Goal: Task Accomplishment & Management: Use online tool/utility

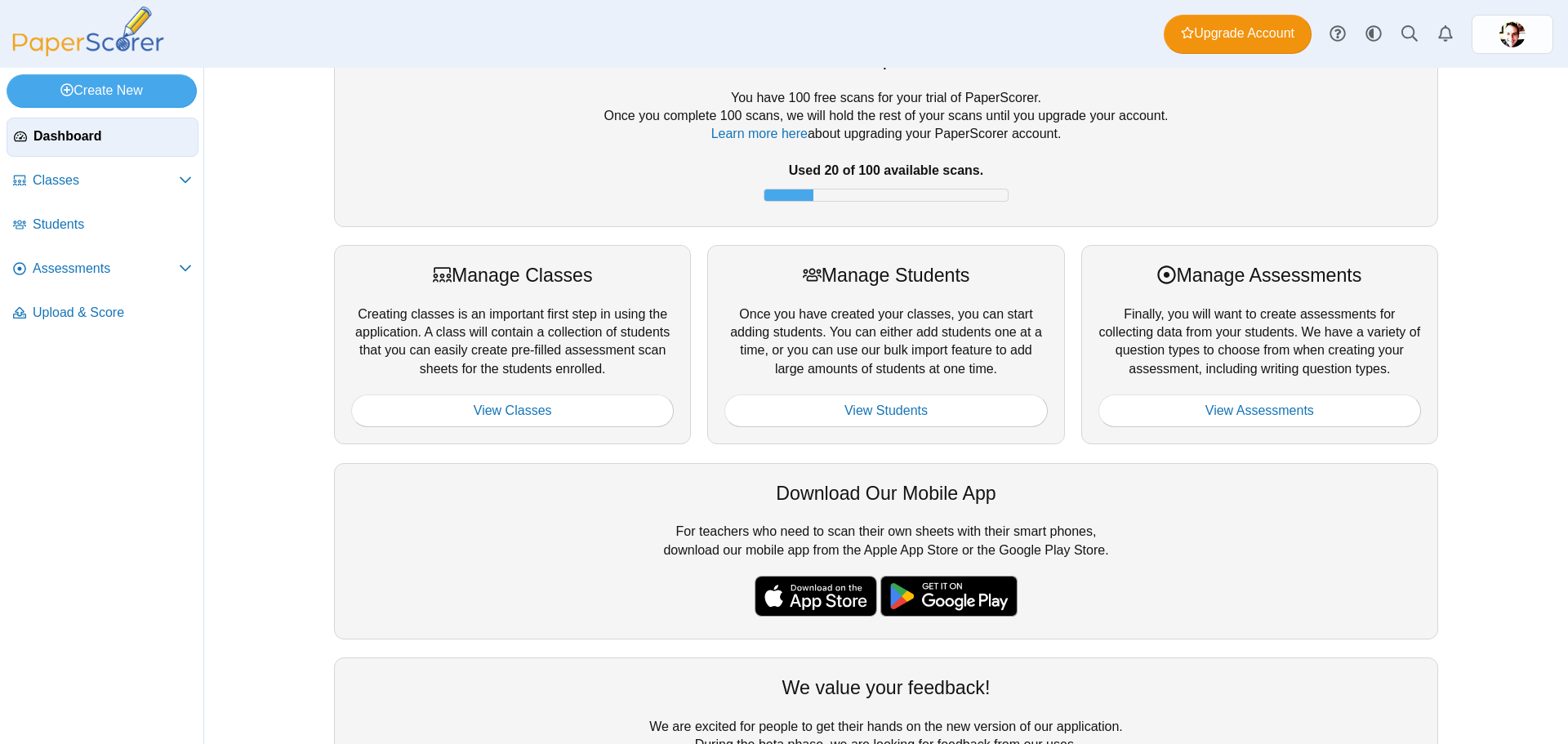
scroll to position [21, 0]
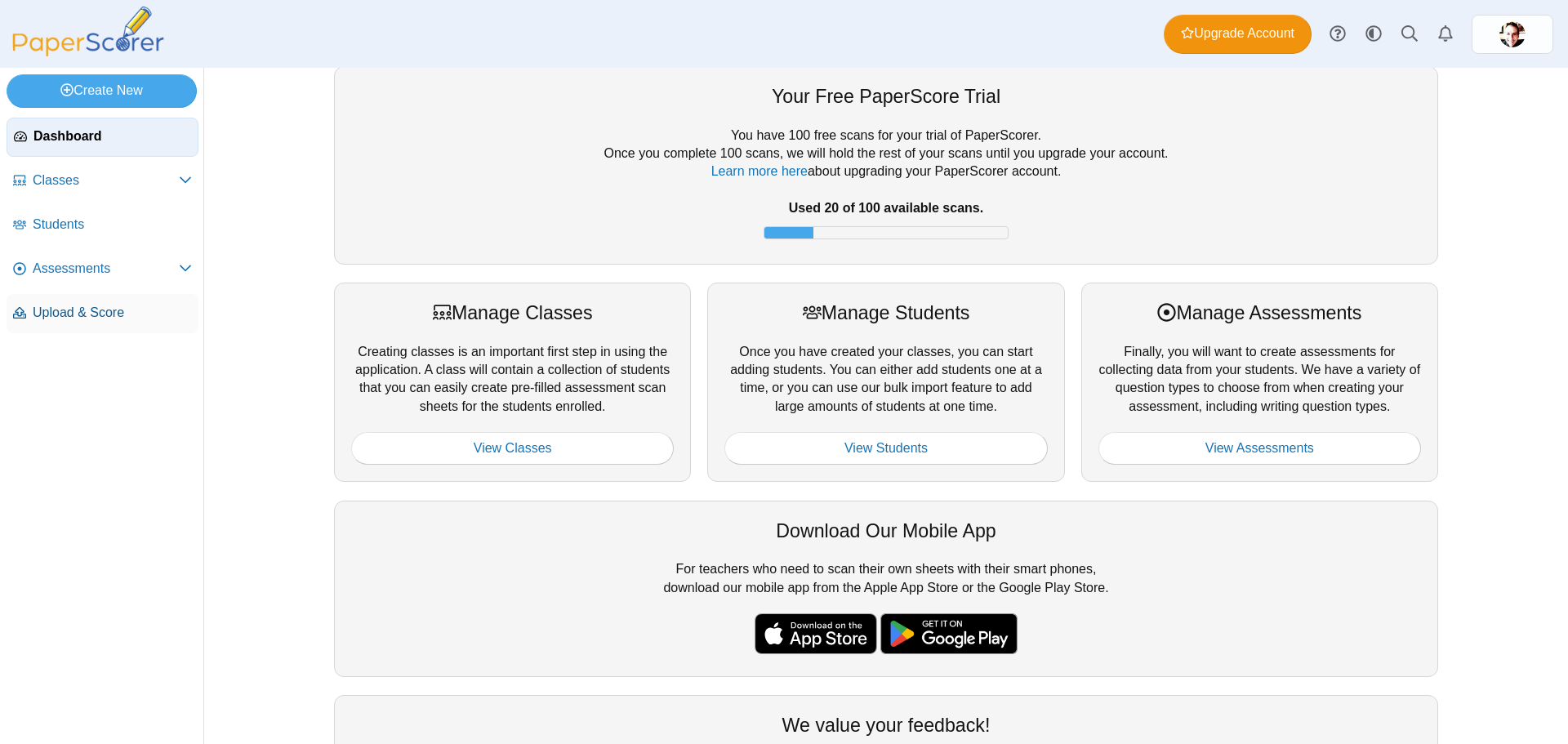
click at [118, 317] on span "Upload & Score" at bounding box center [112, 312] width 160 height 18
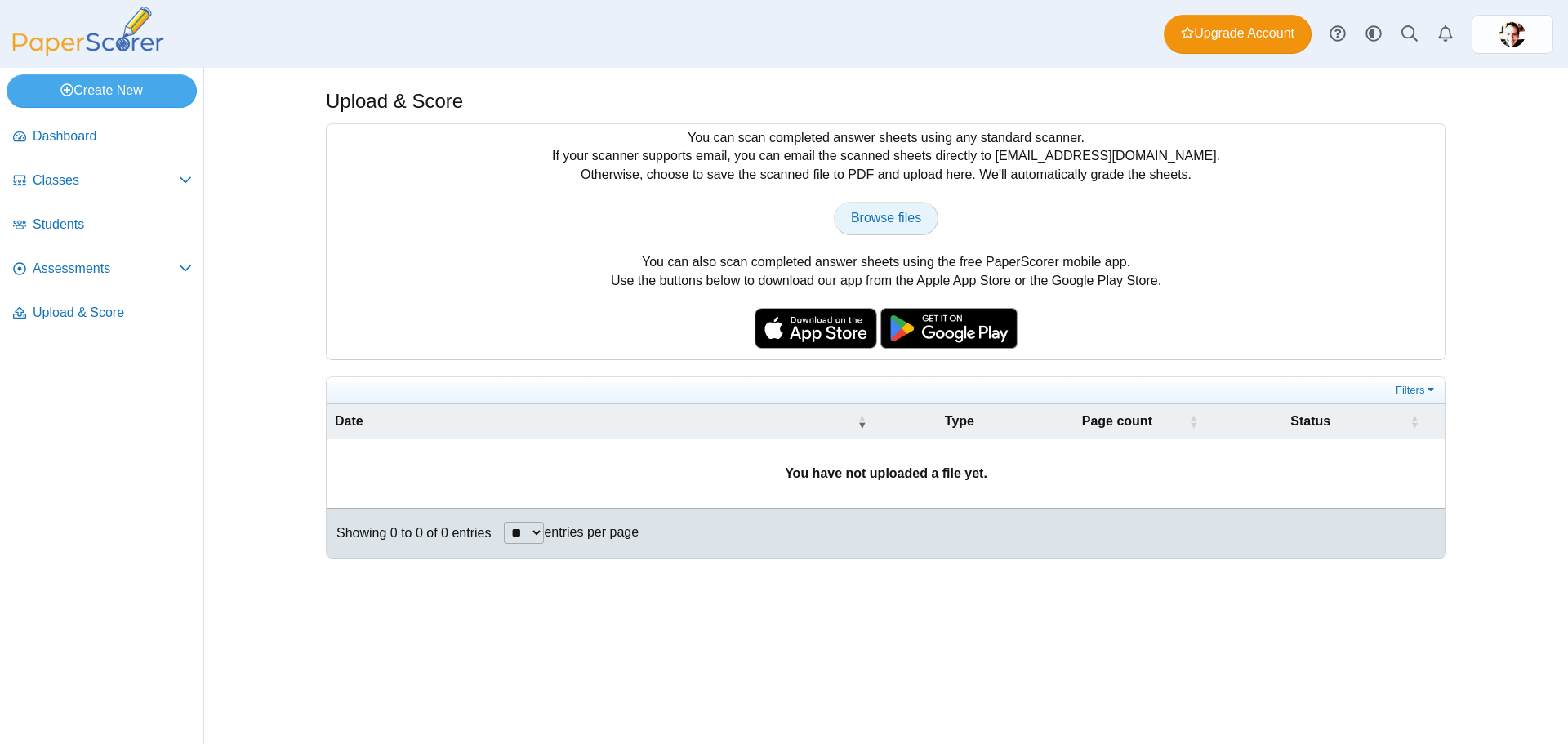
click at [863, 213] on span "Browse files" at bounding box center [886, 217] width 70 height 14
type input "**********"
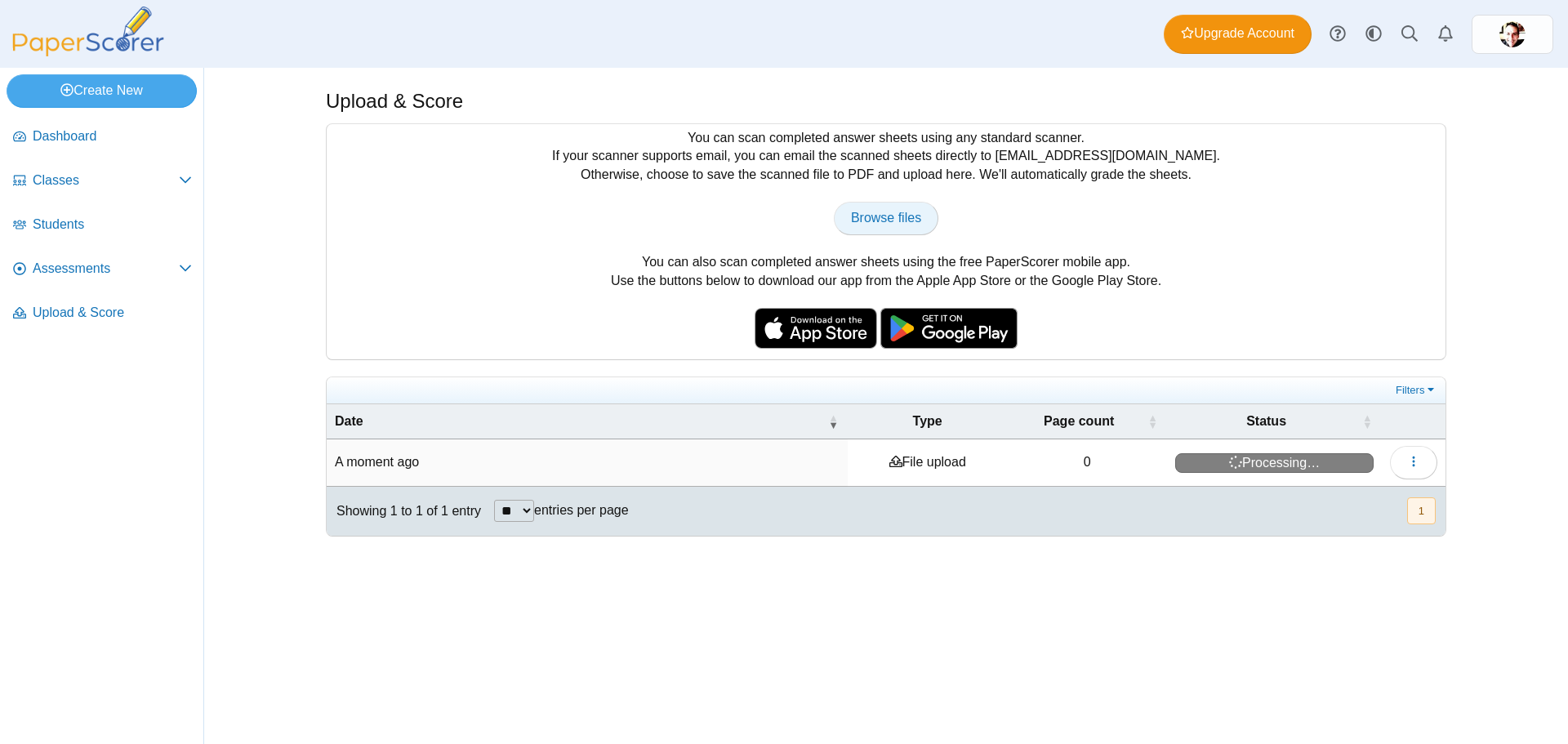
click at [899, 206] on link "Browse files" at bounding box center [886, 218] width 104 height 32
type input "**********"
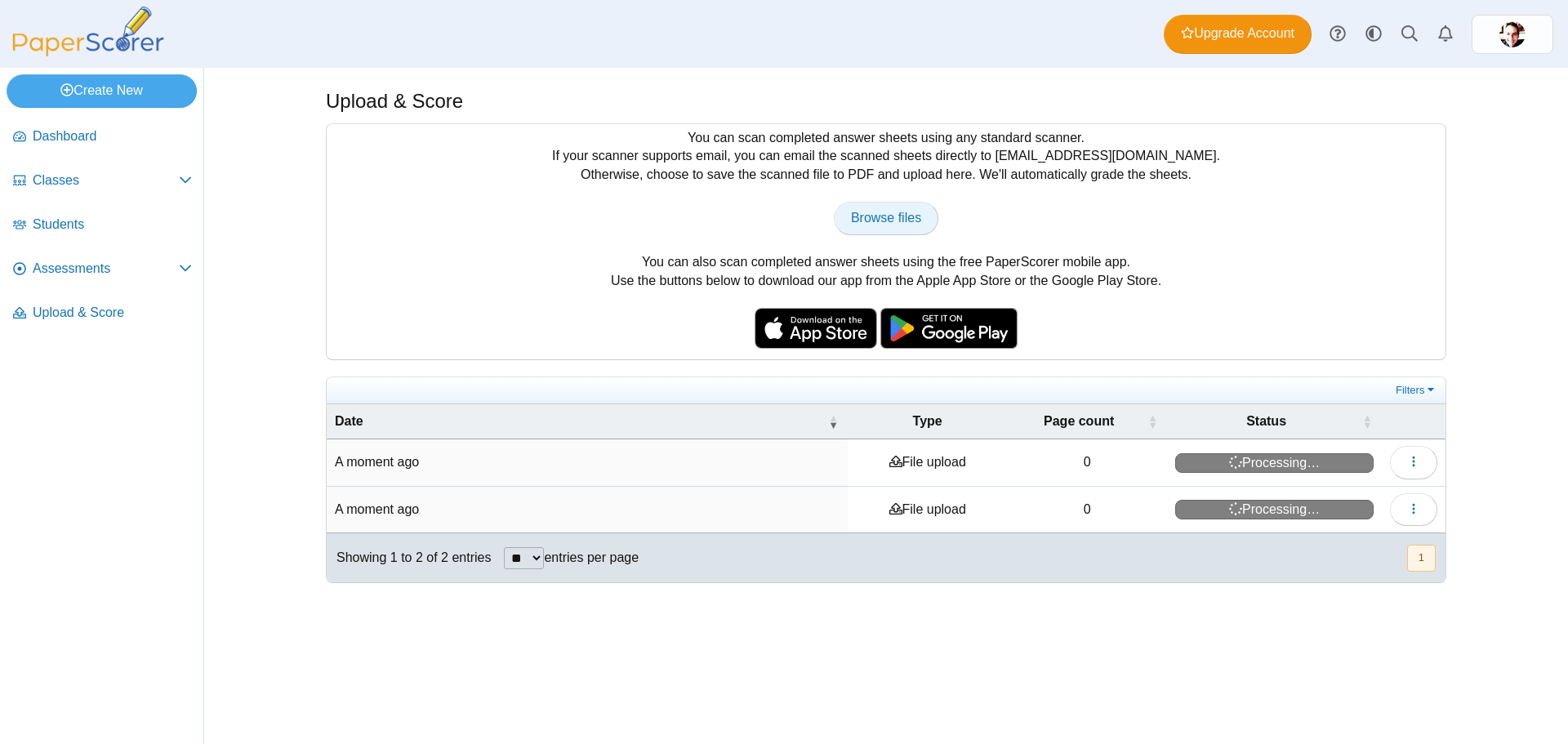
click at [871, 210] on span "Browse files" at bounding box center [886, 217] width 70 height 14
type input "**********"
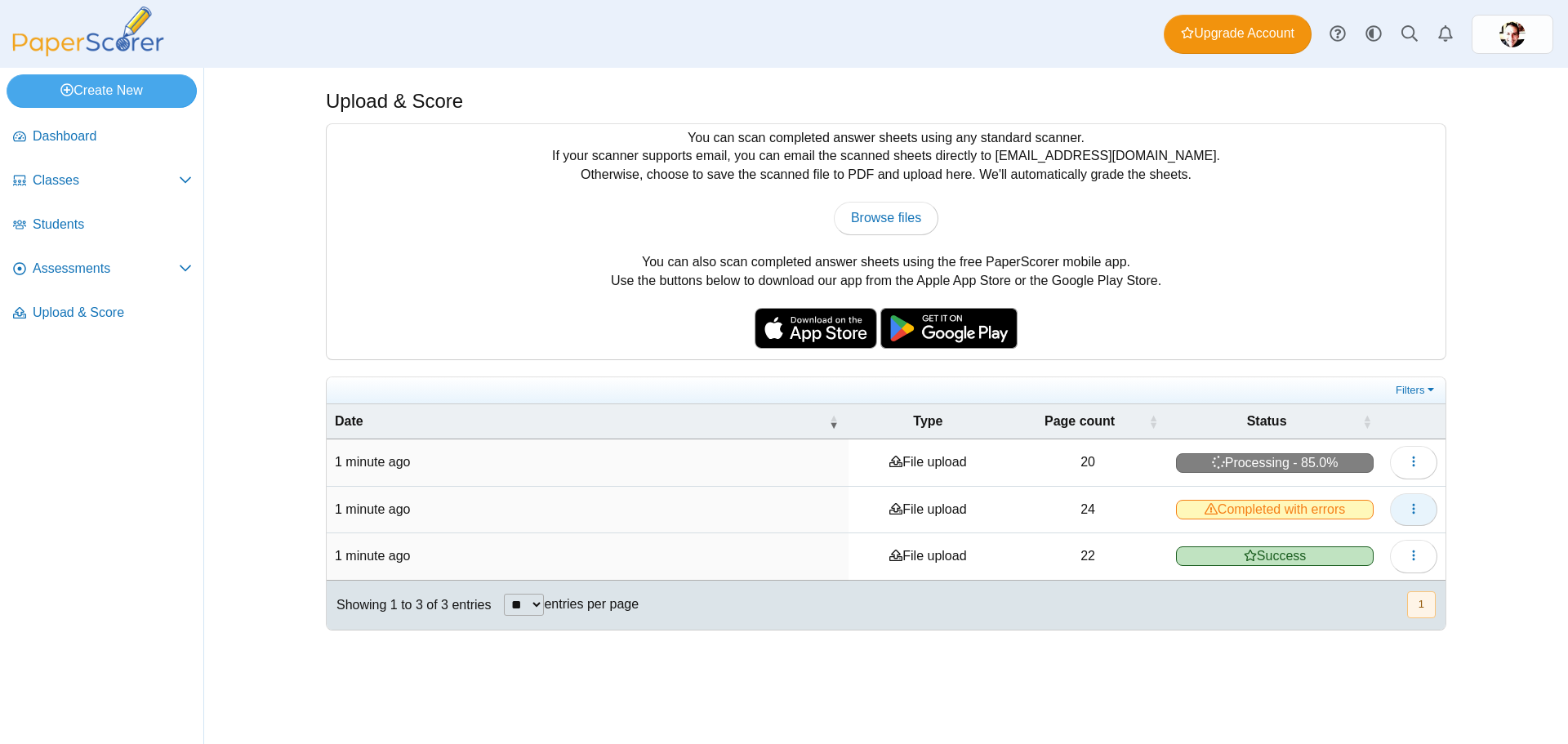
click at [1419, 502] on span "button" at bounding box center [1413, 509] width 13 height 14
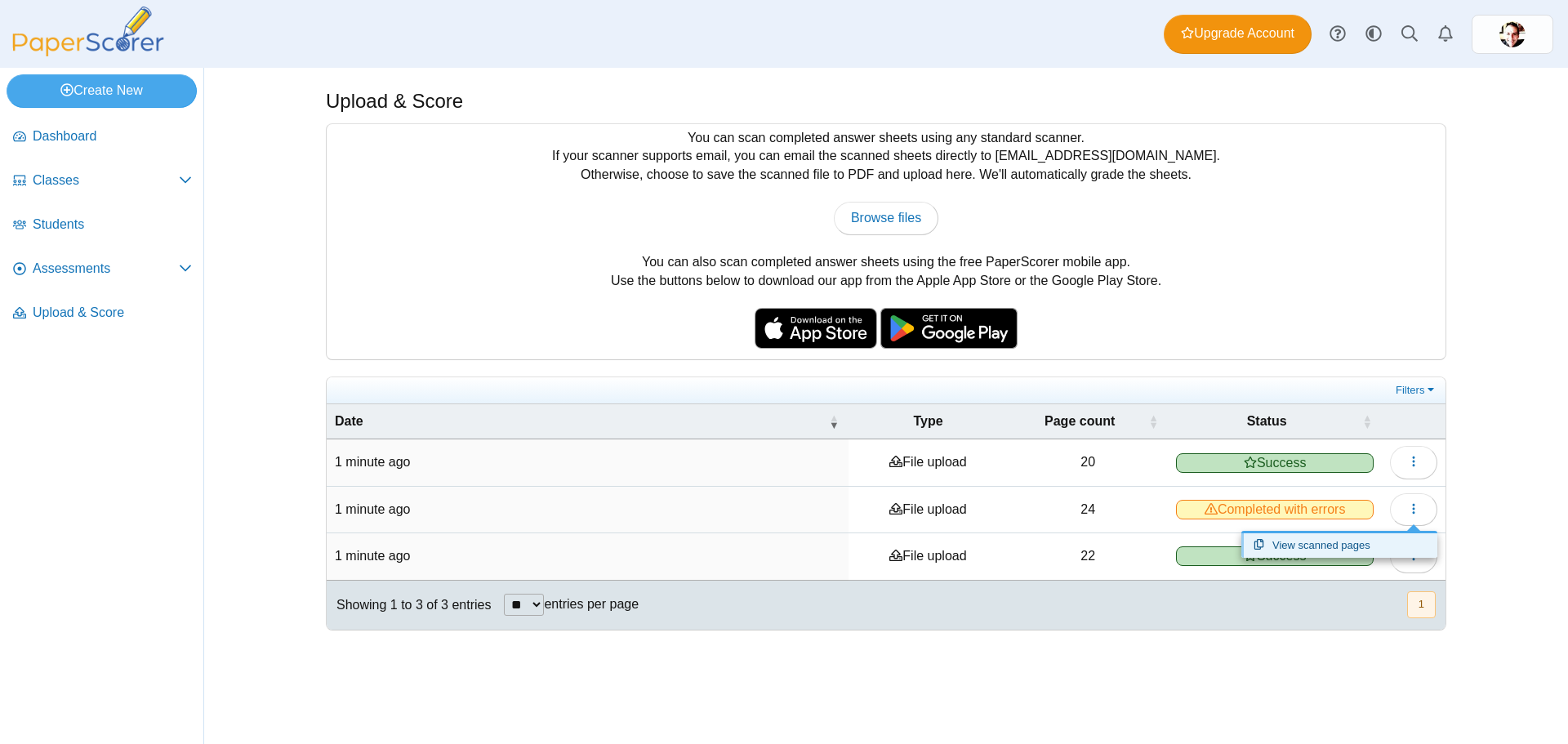
click at [1340, 540] on link "View scanned pages" at bounding box center [1339, 545] width 196 height 25
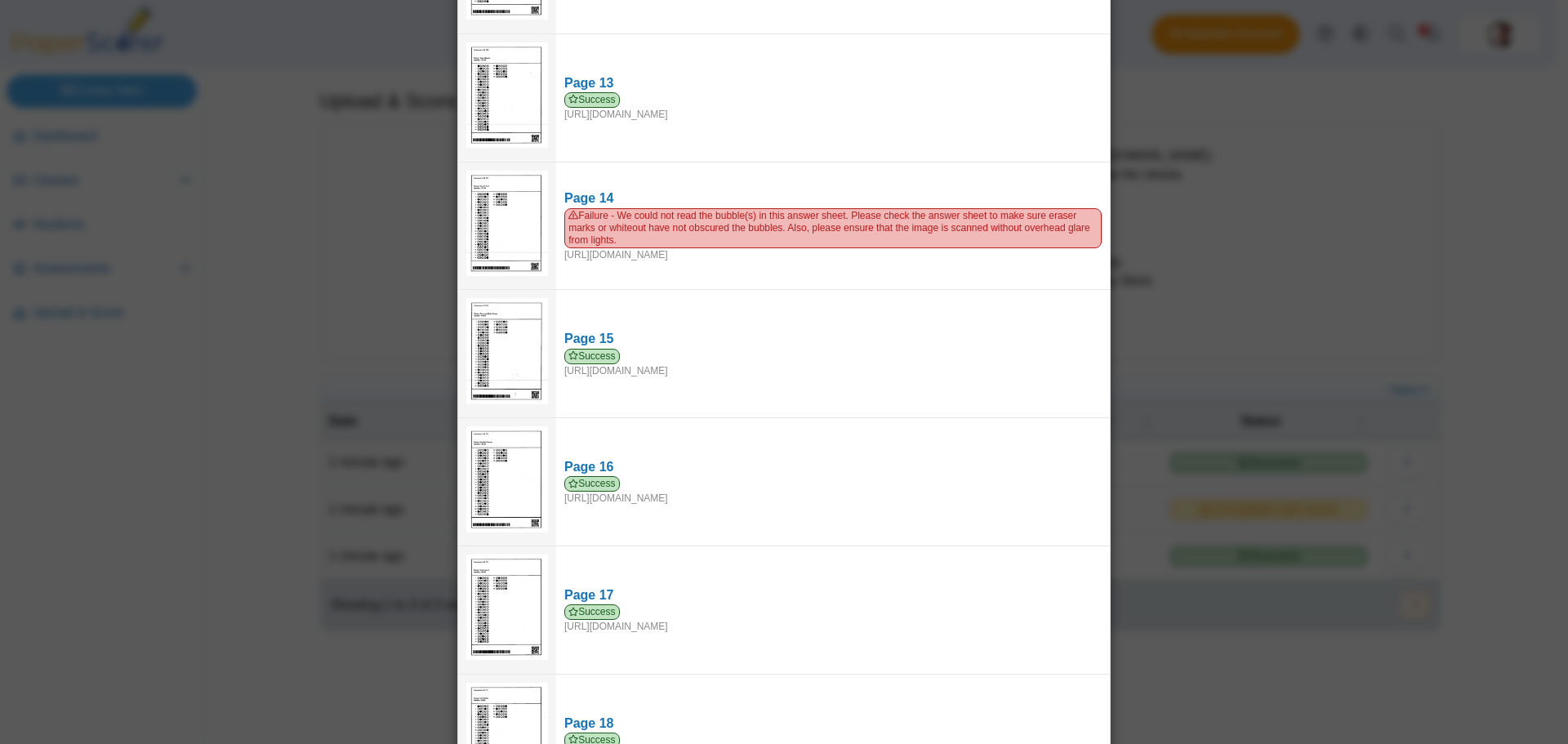
scroll to position [1633, 0]
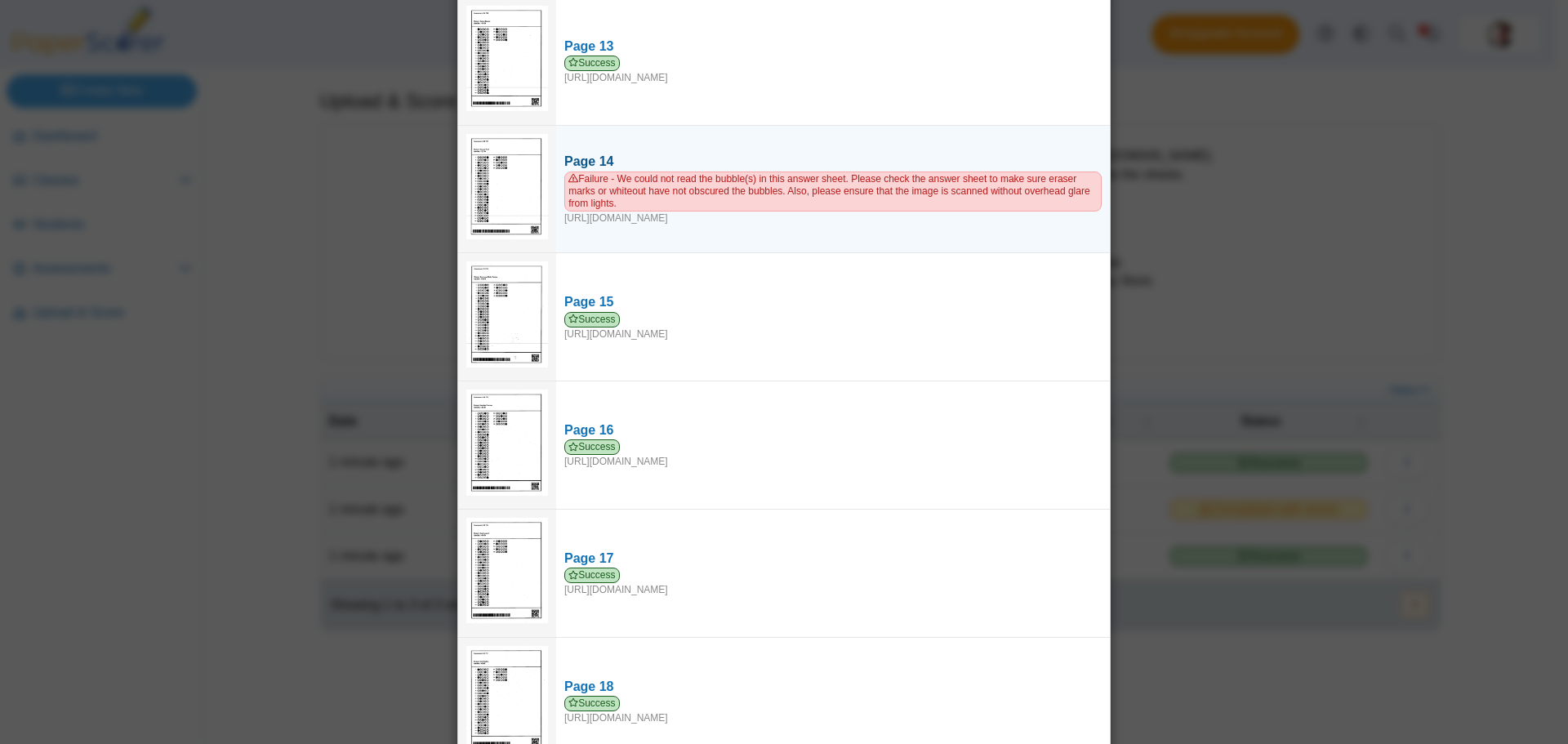
click at [686, 179] on span "Failure - We could not read the bubble(s) in this answer sheet. Please check th…" at bounding box center [832, 191] width 537 height 40
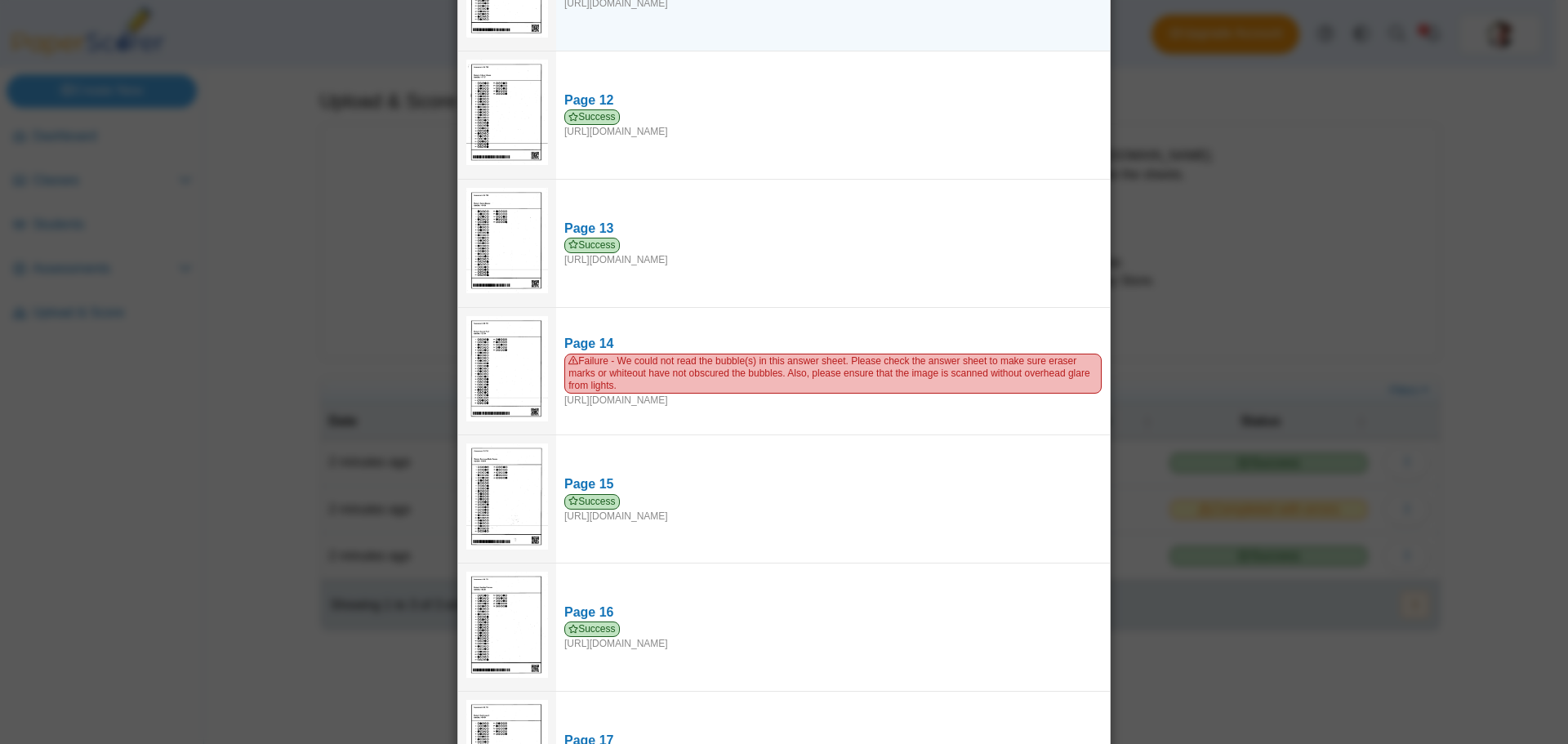
scroll to position [1513, 0]
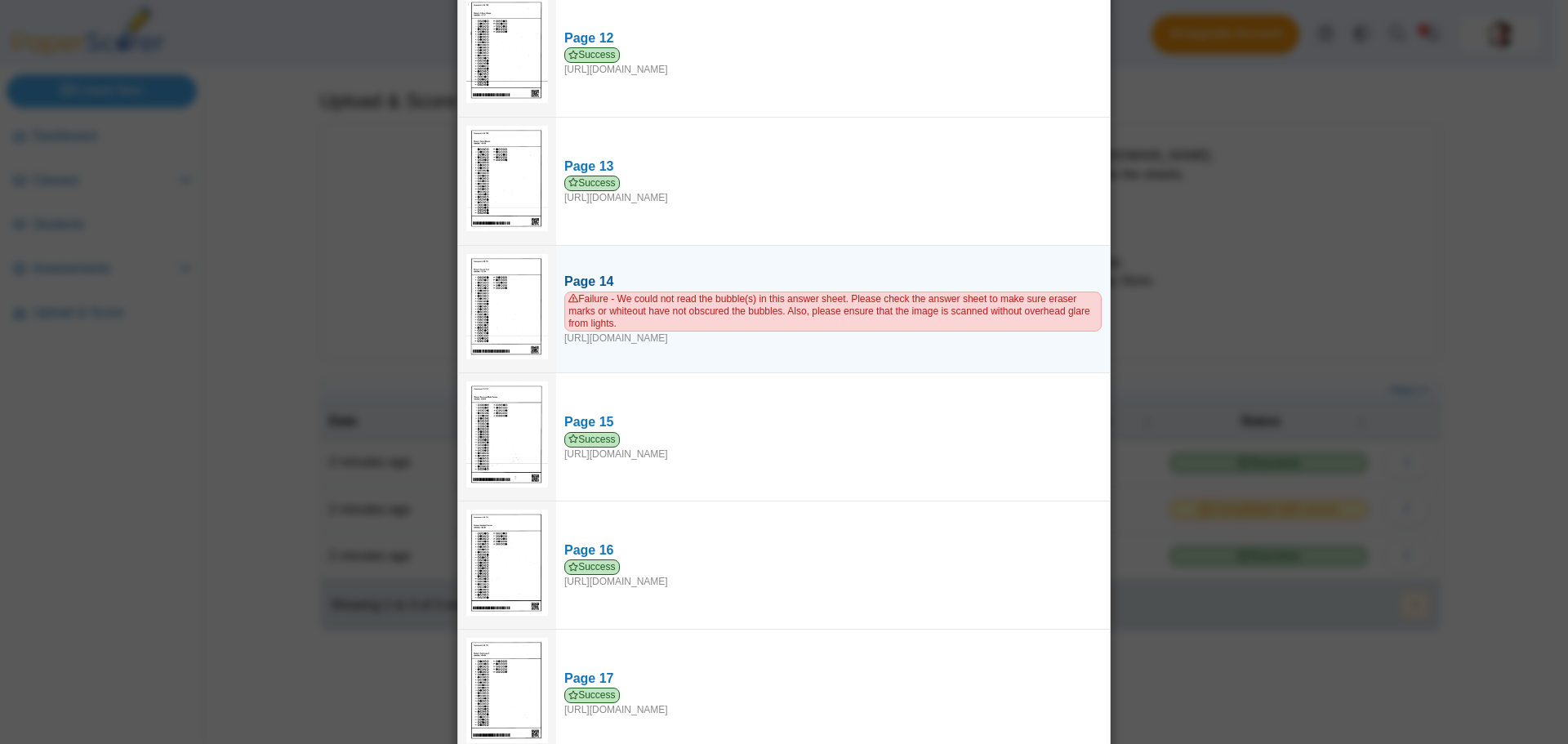
click at [813, 325] on div "Failure - We could not read the bubble(s) in this answer sheet. Please check th…" at bounding box center [832, 319] width 537 height 54
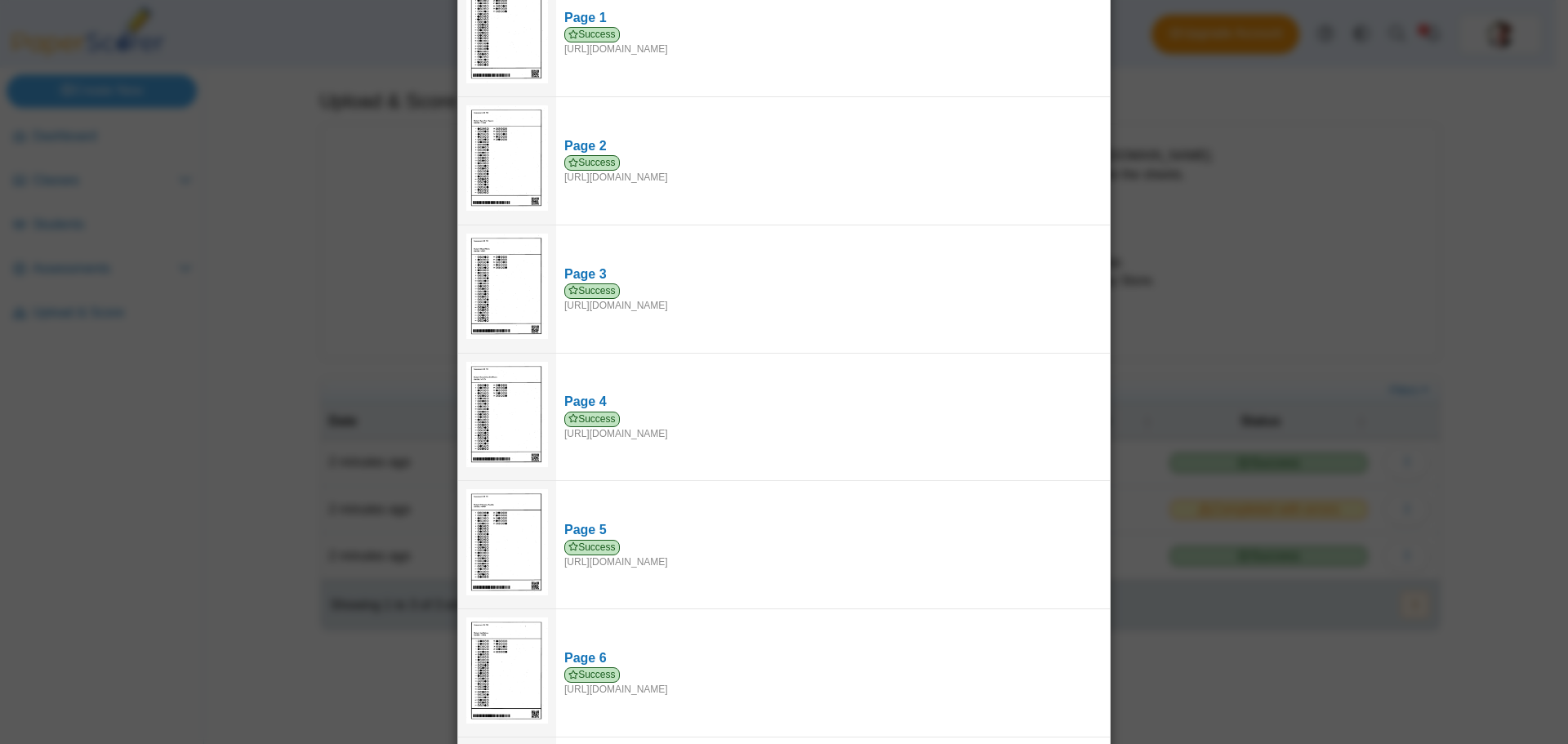
scroll to position [0, 0]
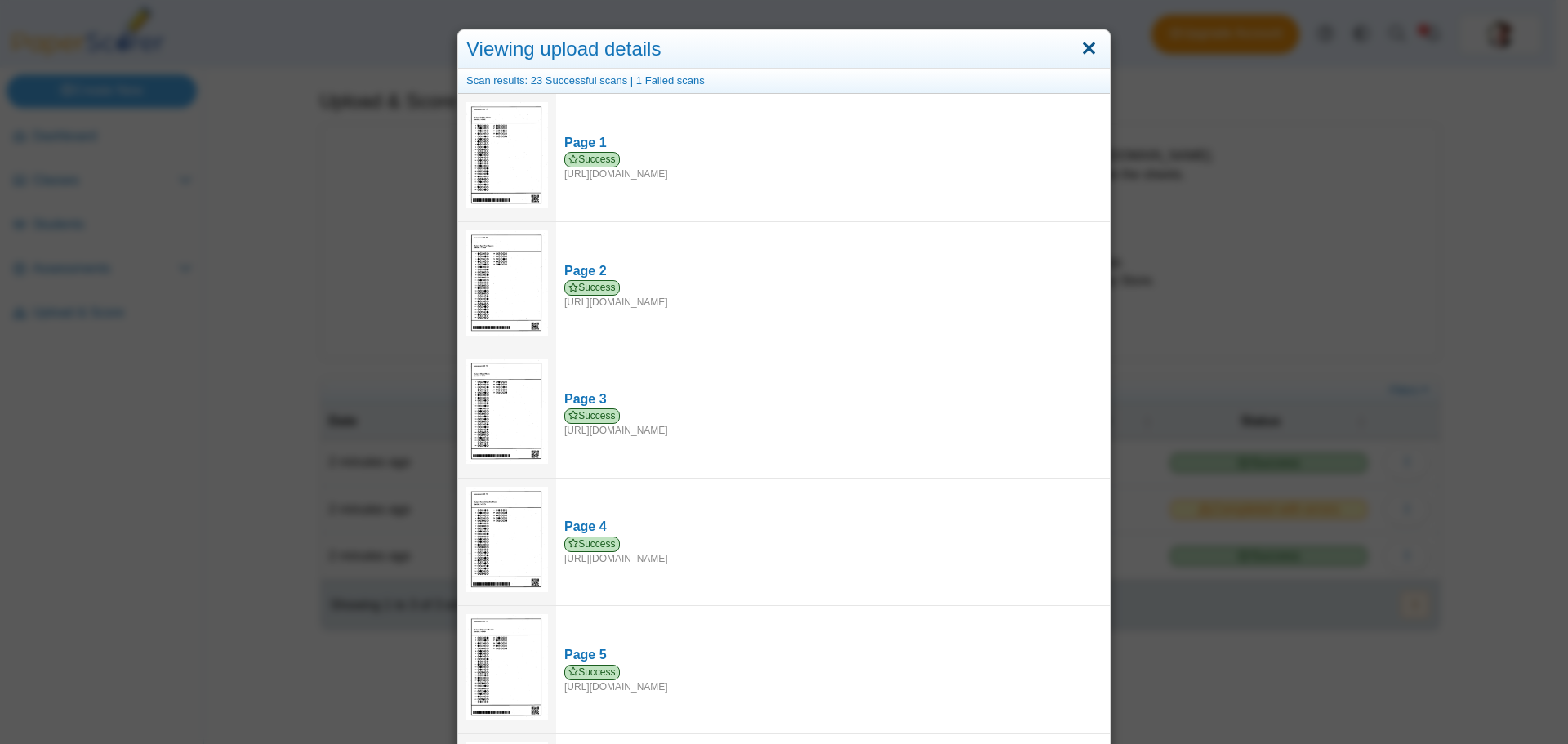
click at [1084, 40] on link "Close" at bounding box center [1089, 48] width 25 height 28
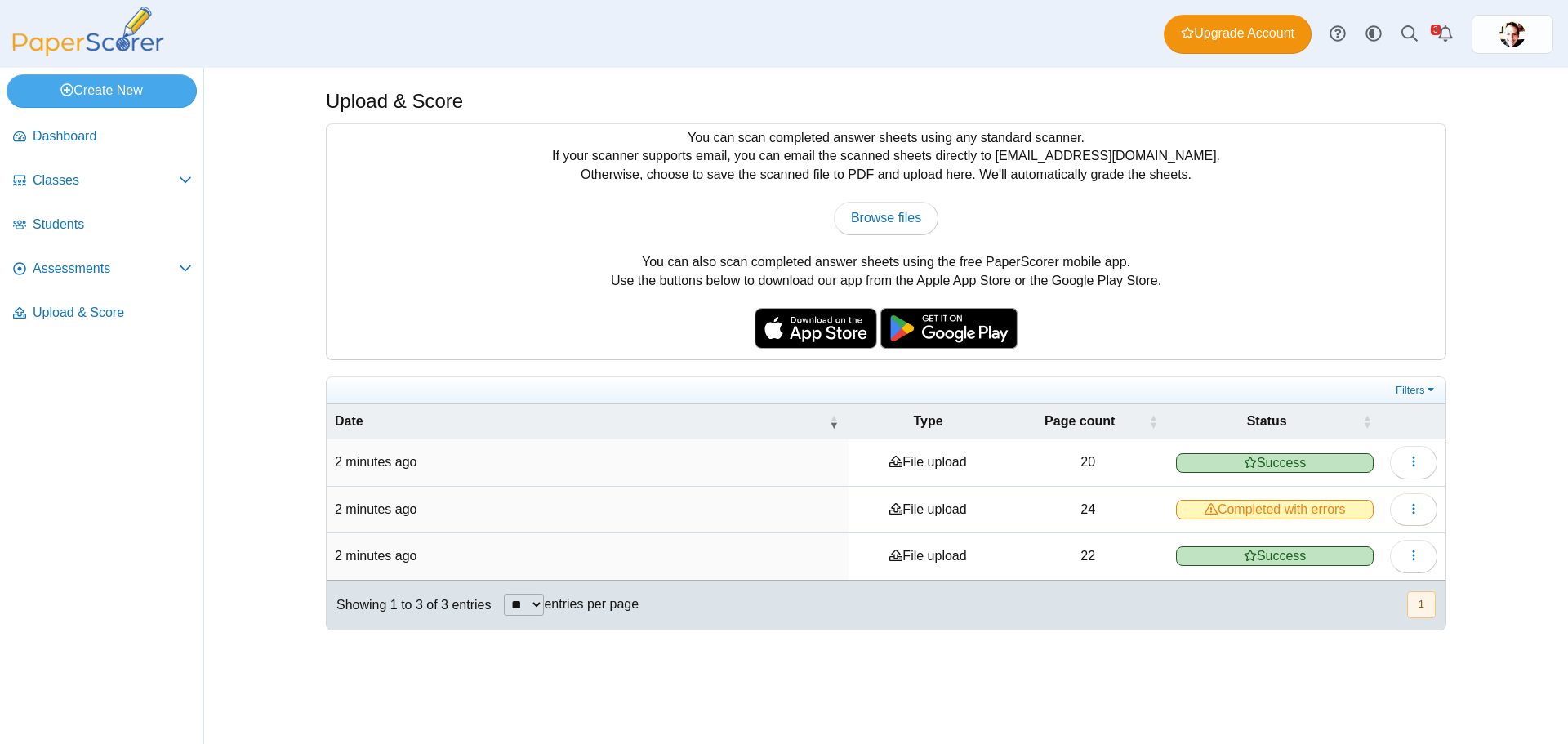
click at [1241, 558] on span "Success" at bounding box center [1274, 556] width 198 height 20
click at [1412, 557] on icon "button" at bounding box center [1413, 555] width 13 height 13
click at [1346, 587] on link "View scanned pages" at bounding box center [1339, 591] width 196 height 25
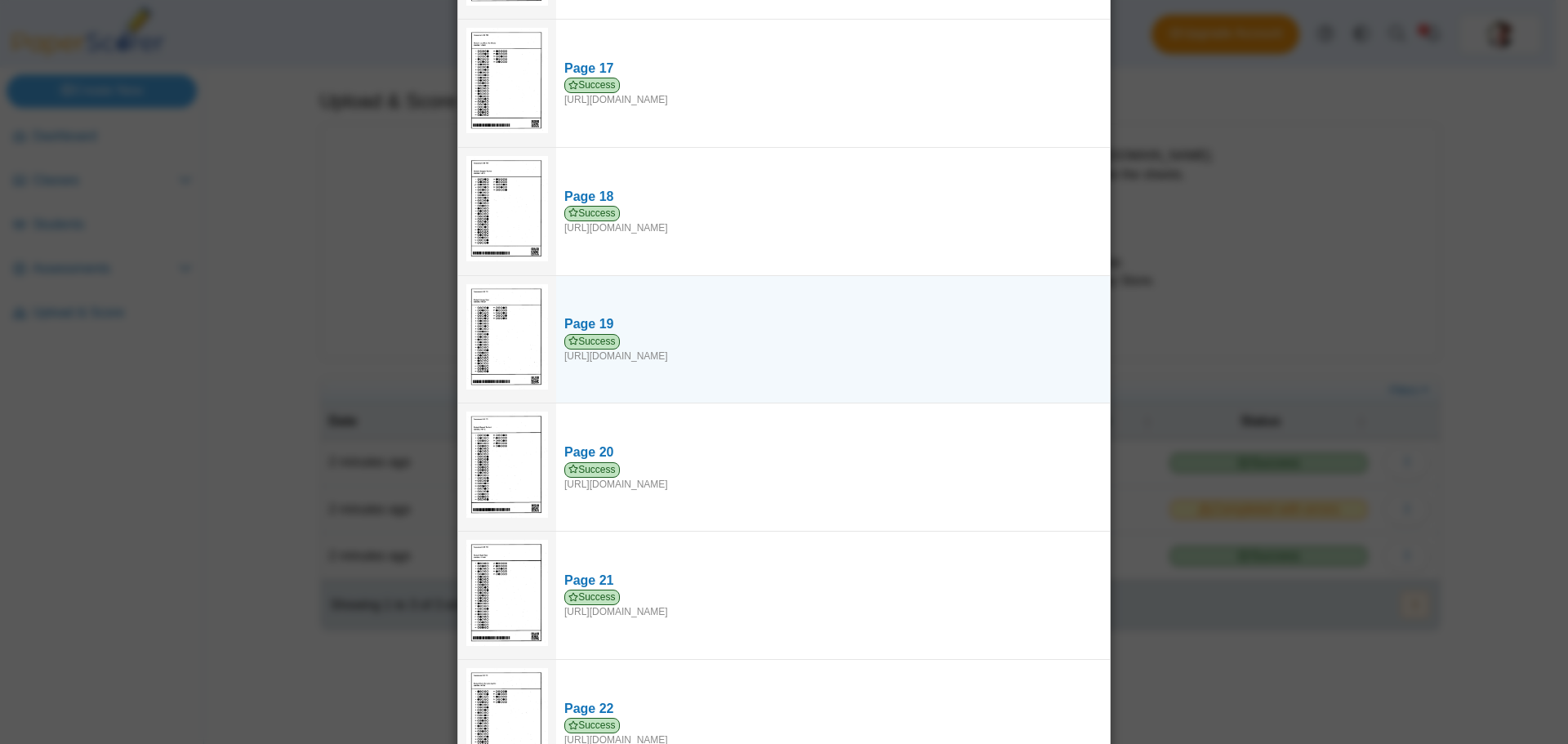
scroll to position [2157, 0]
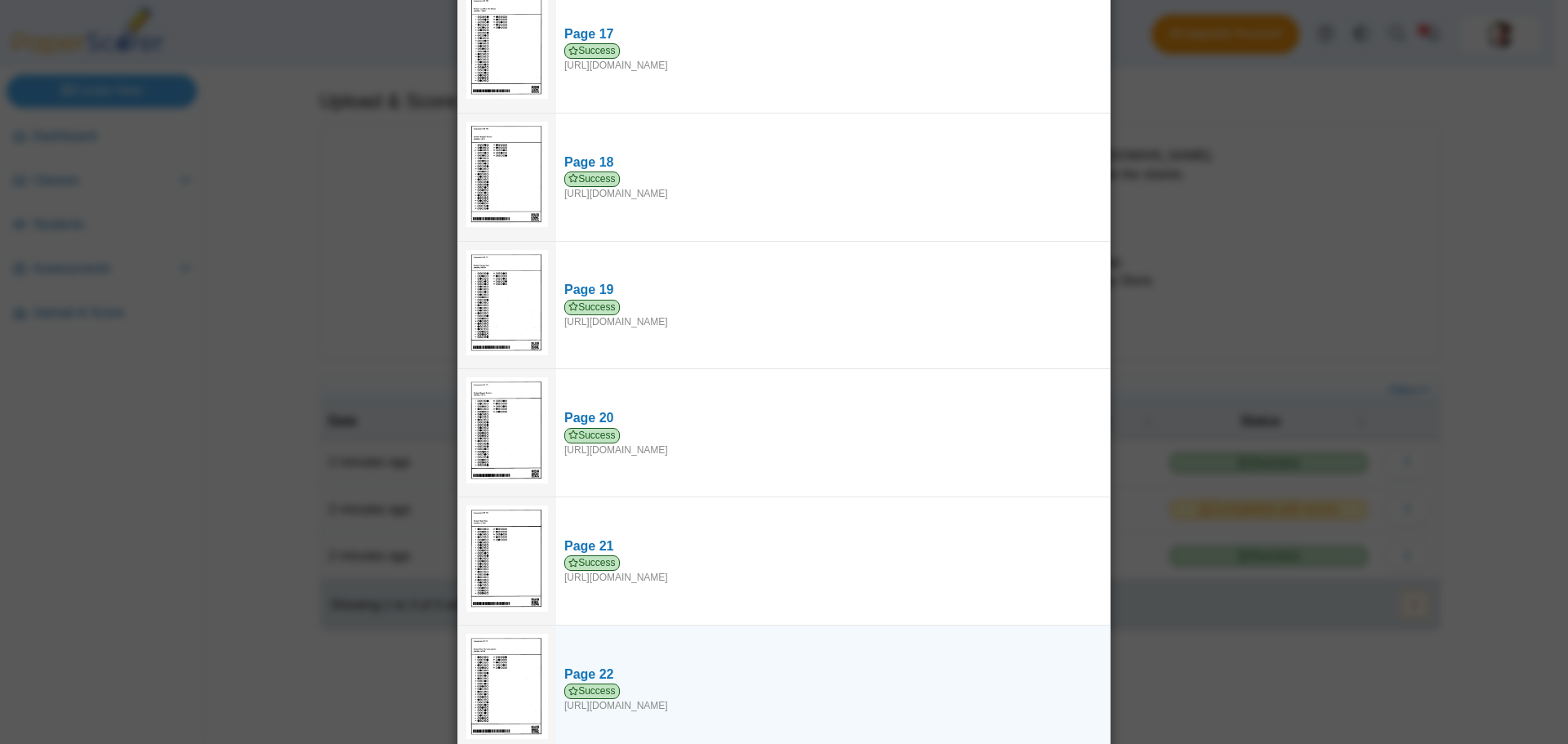
click at [509, 665] on img at bounding box center [507, 686] width 81 height 105
click at [616, 684] on div "Success https://forms.paperscorer.com/scans/10/5664/238932/3123514_AUGUST_28_20…" at bounding box center [832, 698] width 537 height 30
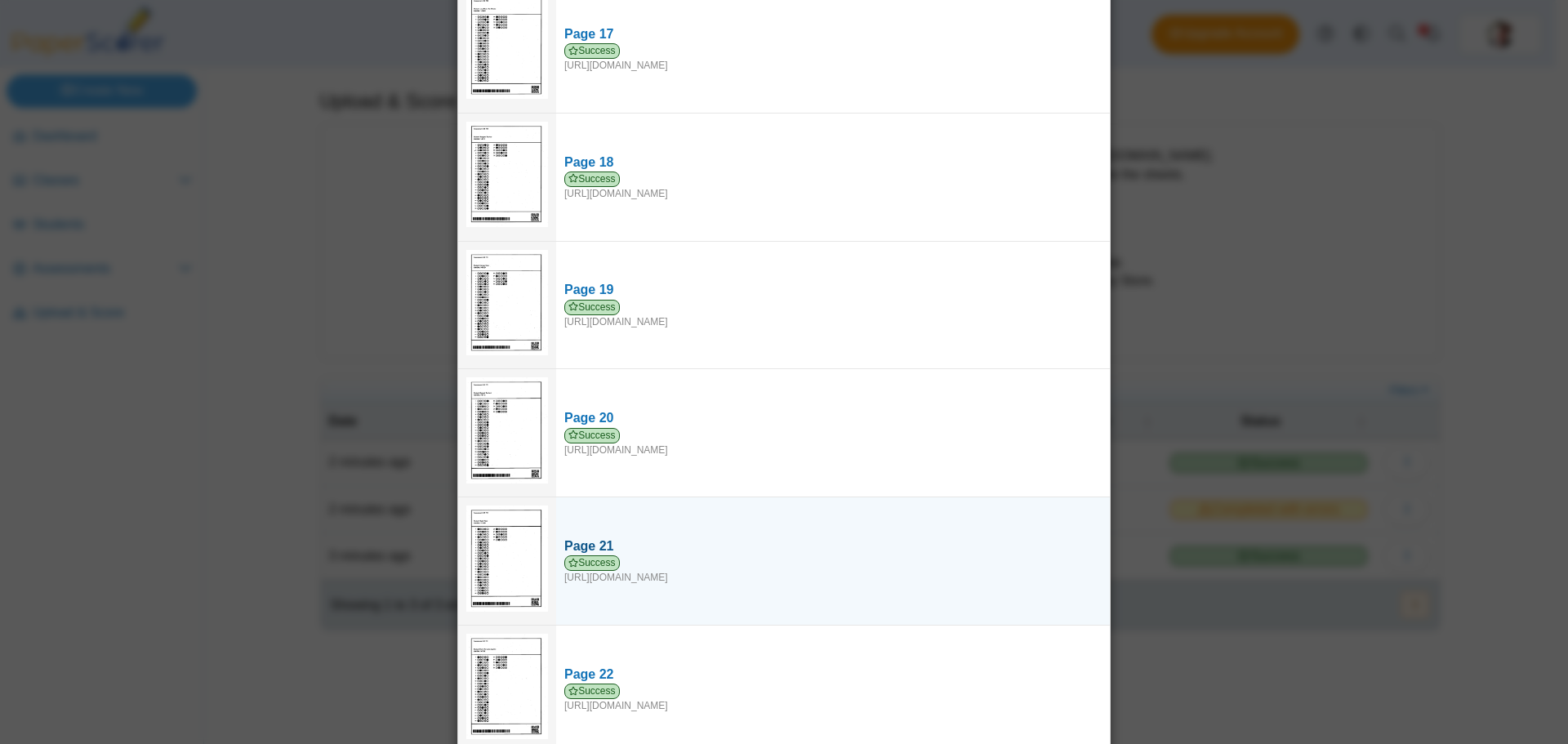
click at [686, 537] on div "Page 21" at bounding box center [832, 545] width 537 height 18
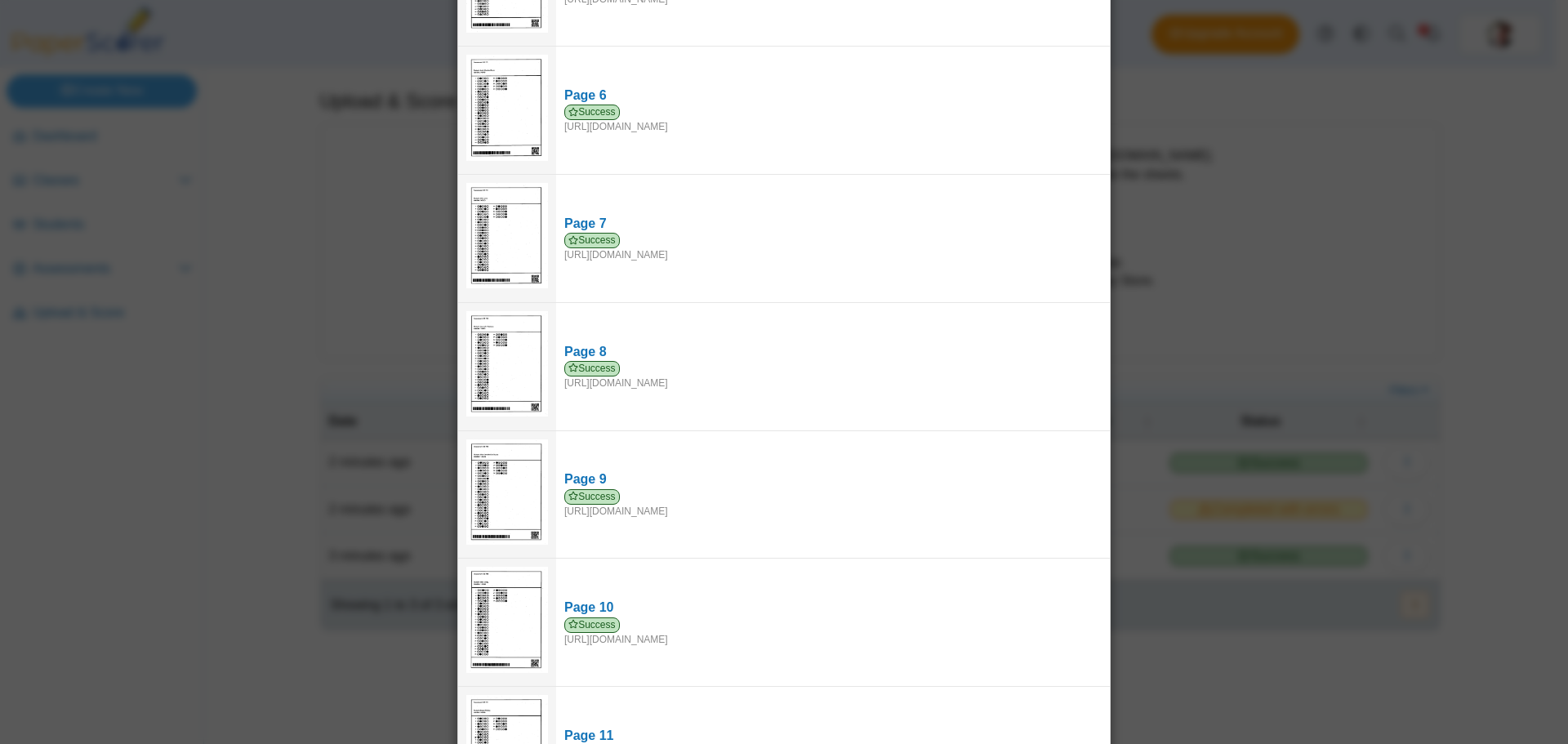
scroll to position [0, 0]
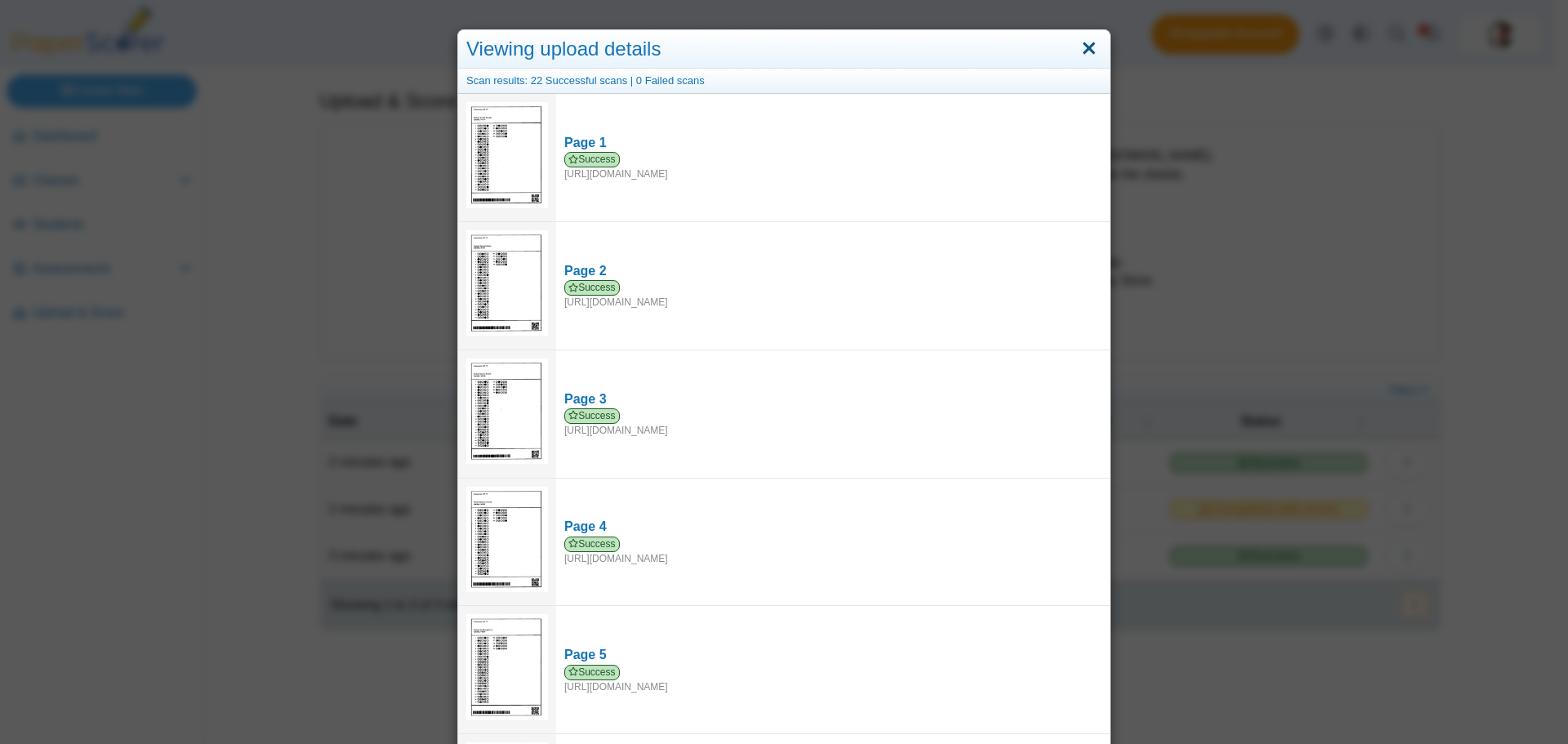
click at [1081, 44] on link "Close" at bounding box center [1089, 48] width 25 height 28
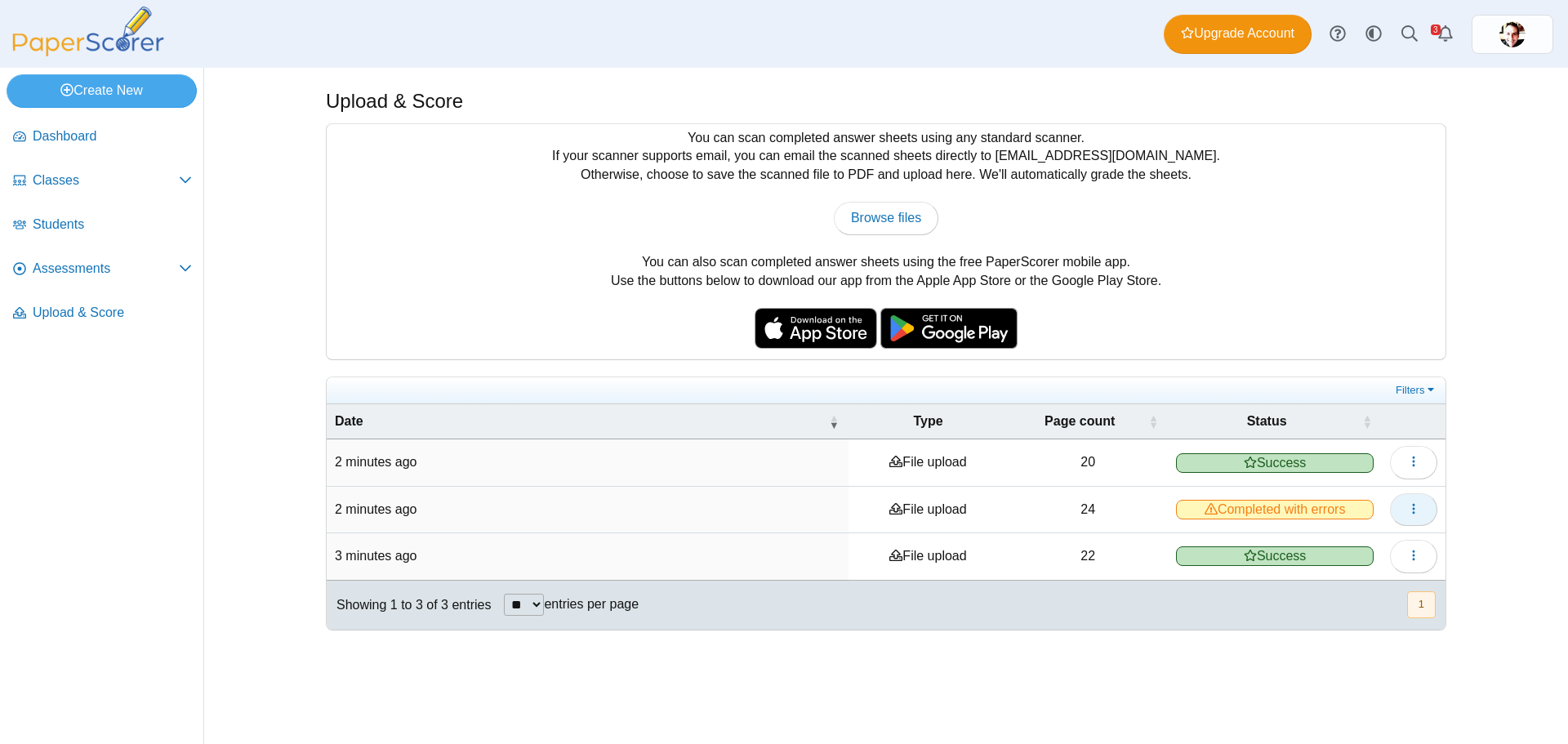
click at [1409, 511] on icon "button" at bounding box center [1413, 508] width 13 height 13
click at [1356, 535] on link "View scanned pages" at bounding box center [1339, 545] width 196 height 25
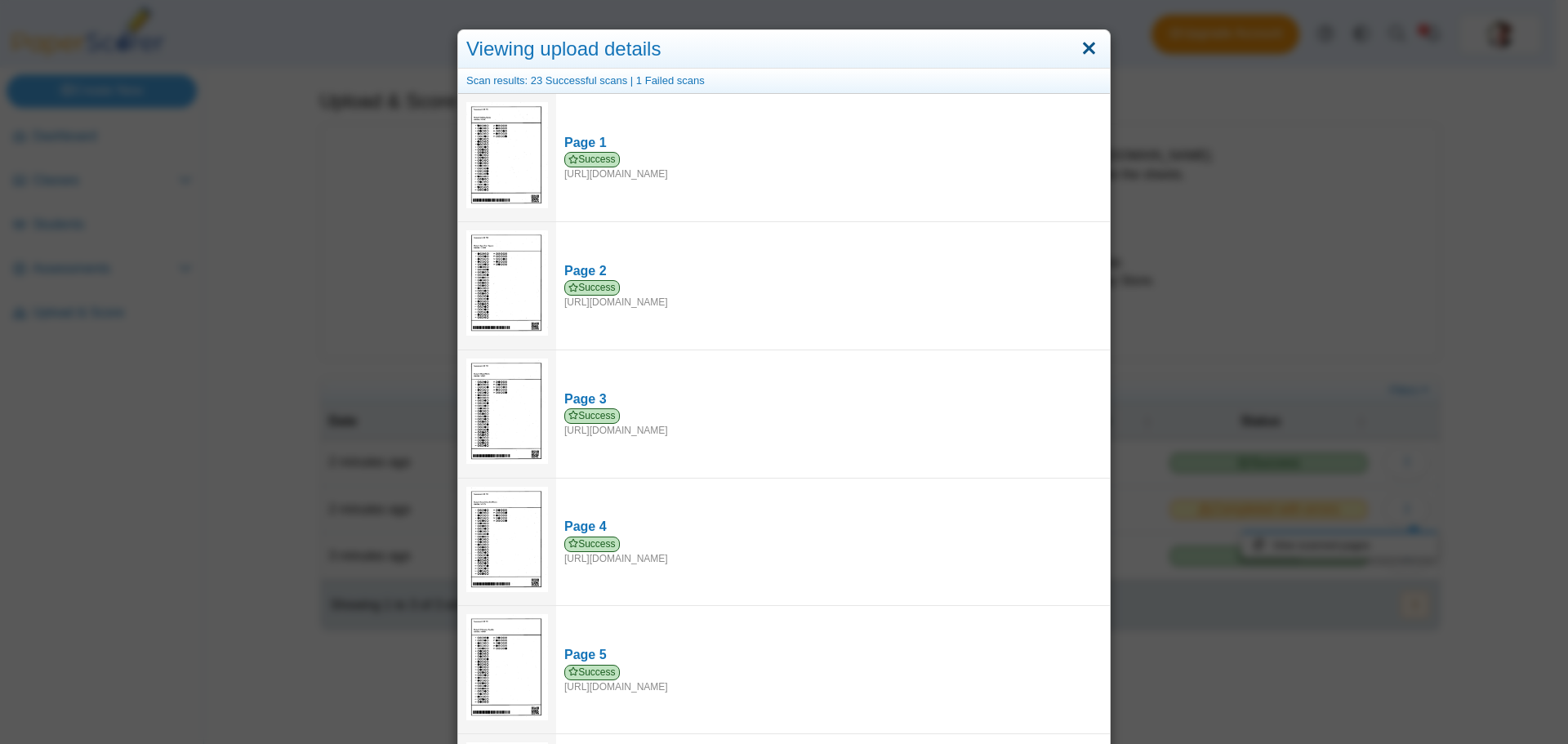
click at [1084, 48] on link "Close" at bounding box center [1089, 48] width 25 height 28
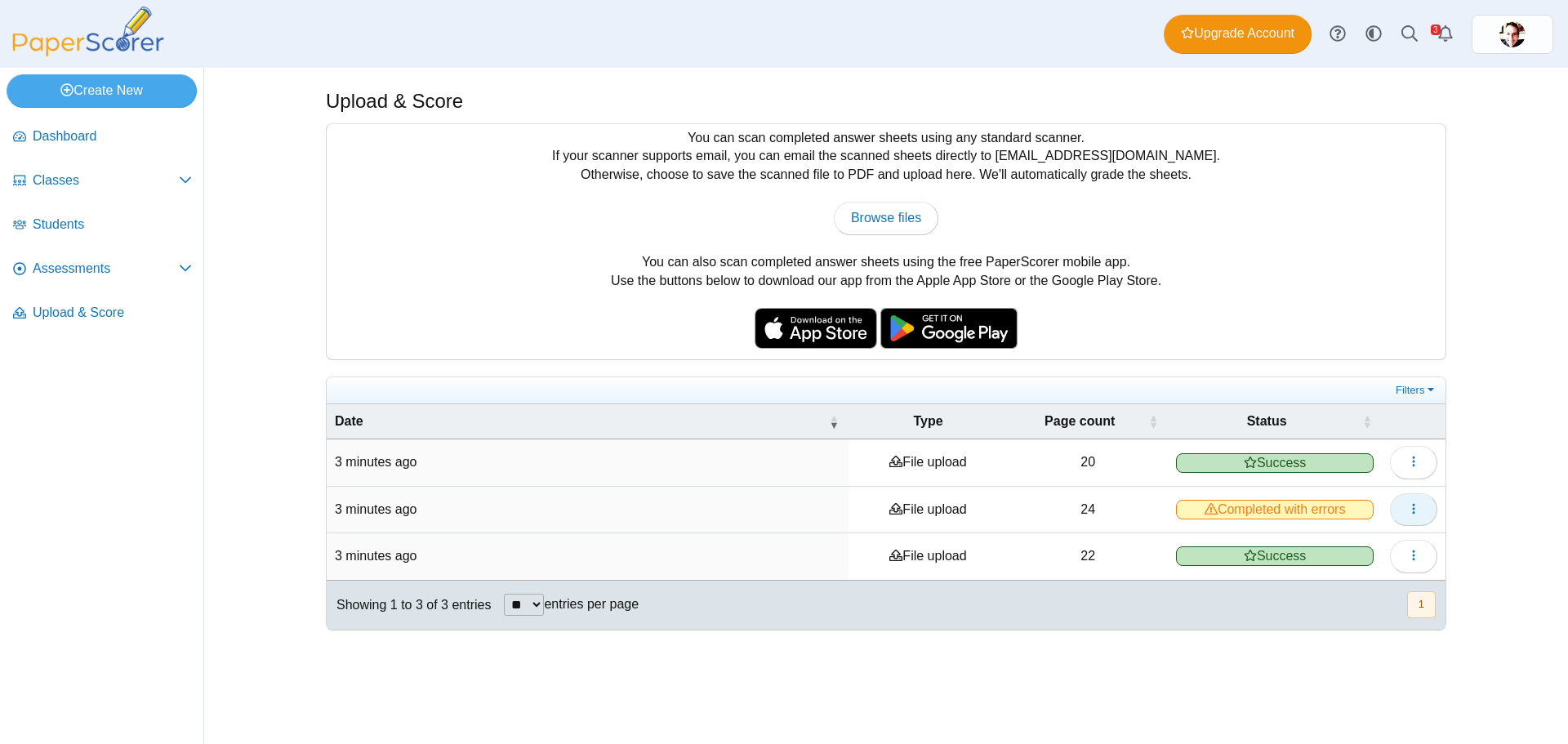
click at [1429, 507] on button "button" at bounding box center [1414, 509] width 48 height 32
click at [1336, 545] on link "View scanned pages" at bounding box center [1339, 545] width 196 height 25
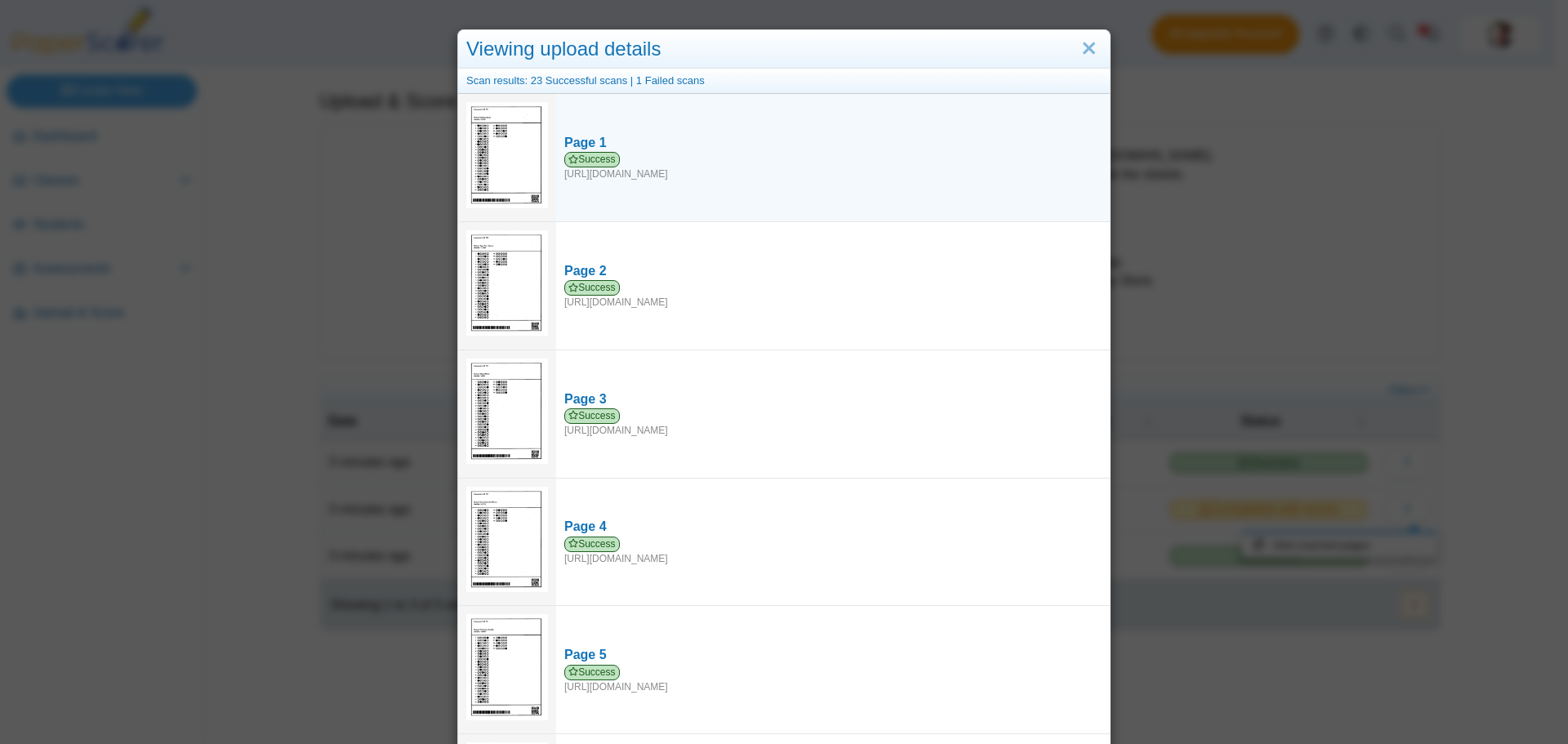
click at [518, 146] on img at bounding box center [507, 154] width 81 height 105
click at [636, 178] on div "Success https://forms.paperscorer.com/scans/10/5664/238932/3123512_AUGUST_28_20…" at bounding box center [832, 166] width 537 height 30
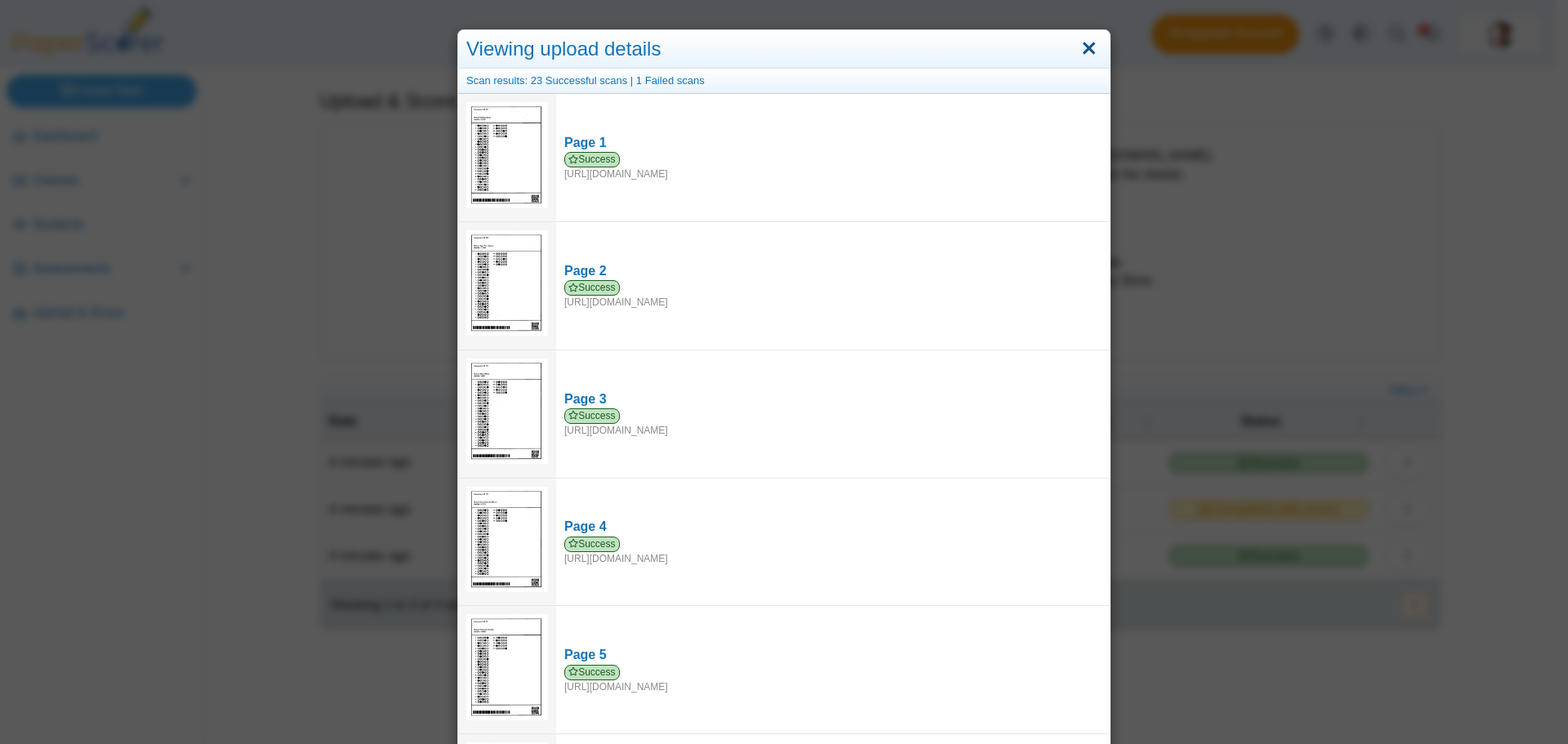
click at [1083, 47] on link "Close" at bounding box center [1089, 48] width 25 height 28
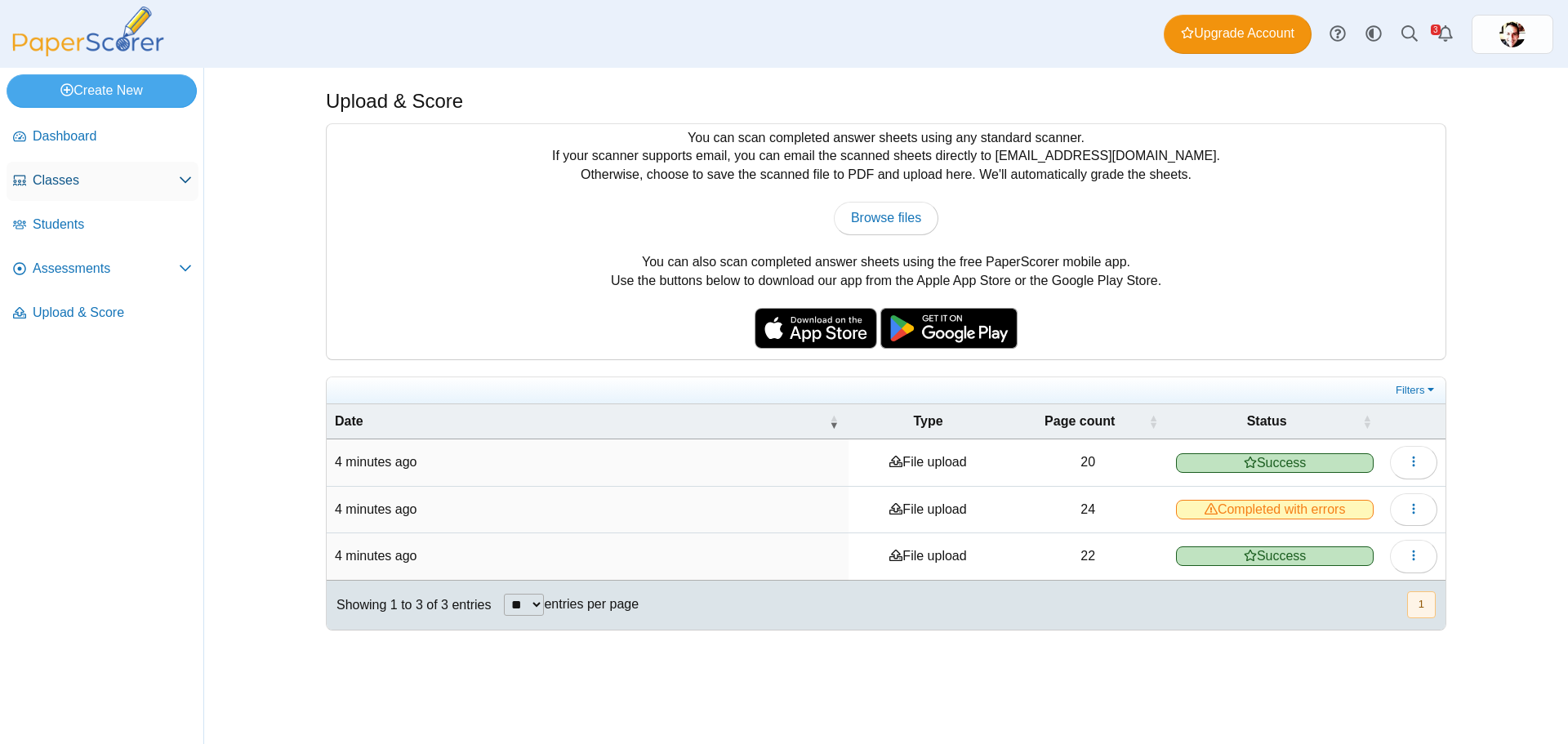
click at [87, 185] on span "Classes" at bounding box center [105, 180] width 146 height 18
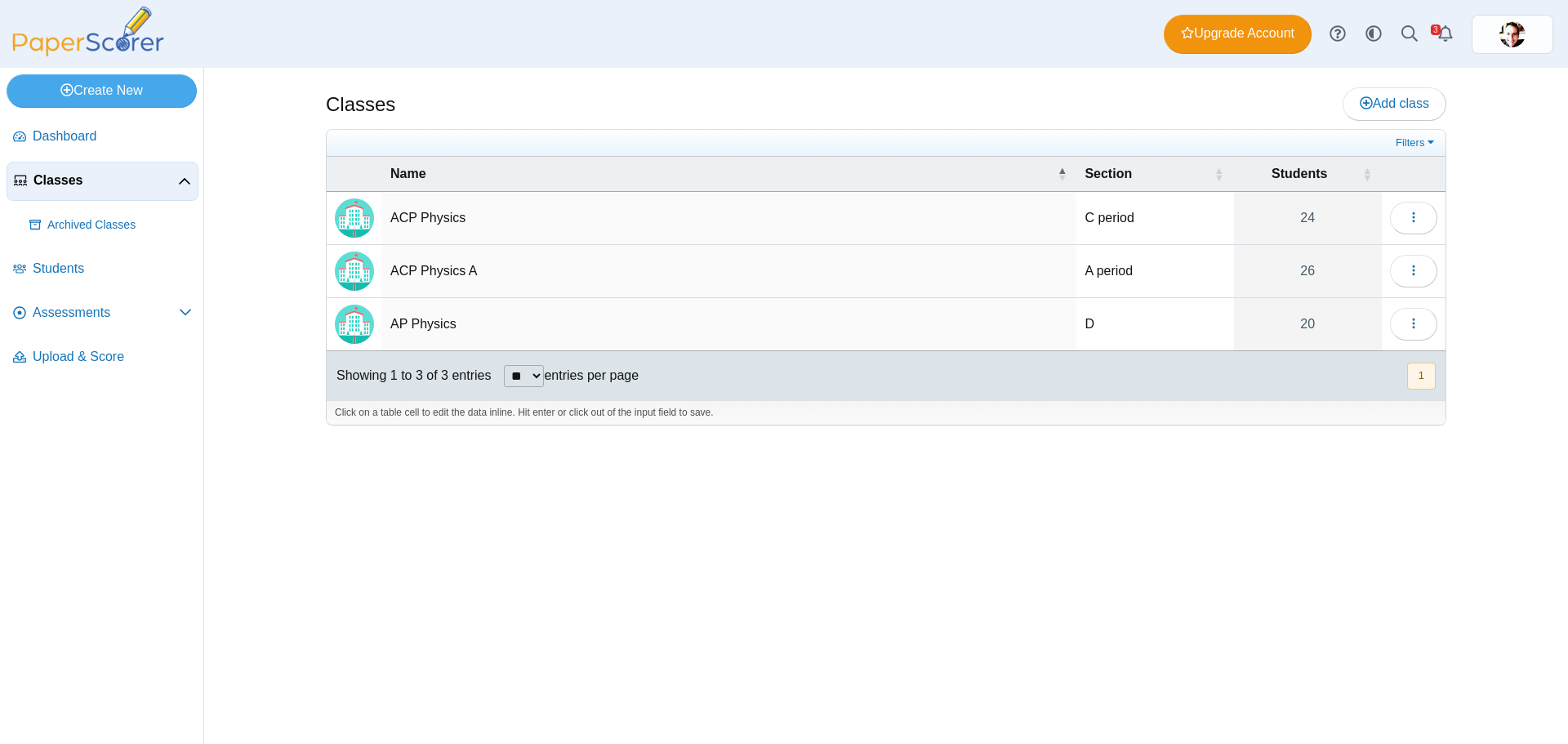
click at [431, 220] on td "ACP Physics" at bounding box center [729, 218] width 694 height 53
click at [342, 217] on img "Locally created class" at bounding box center [355, 218] width 39 height 39
click at [447, 220] on td "ACP Physics" at bounding box center [729, 218] width 694 height 53
type input "**********"
click at [311, 513] on div "Classes Add class Filters 24" at bounding box center [886, 406] width 1225 height 676
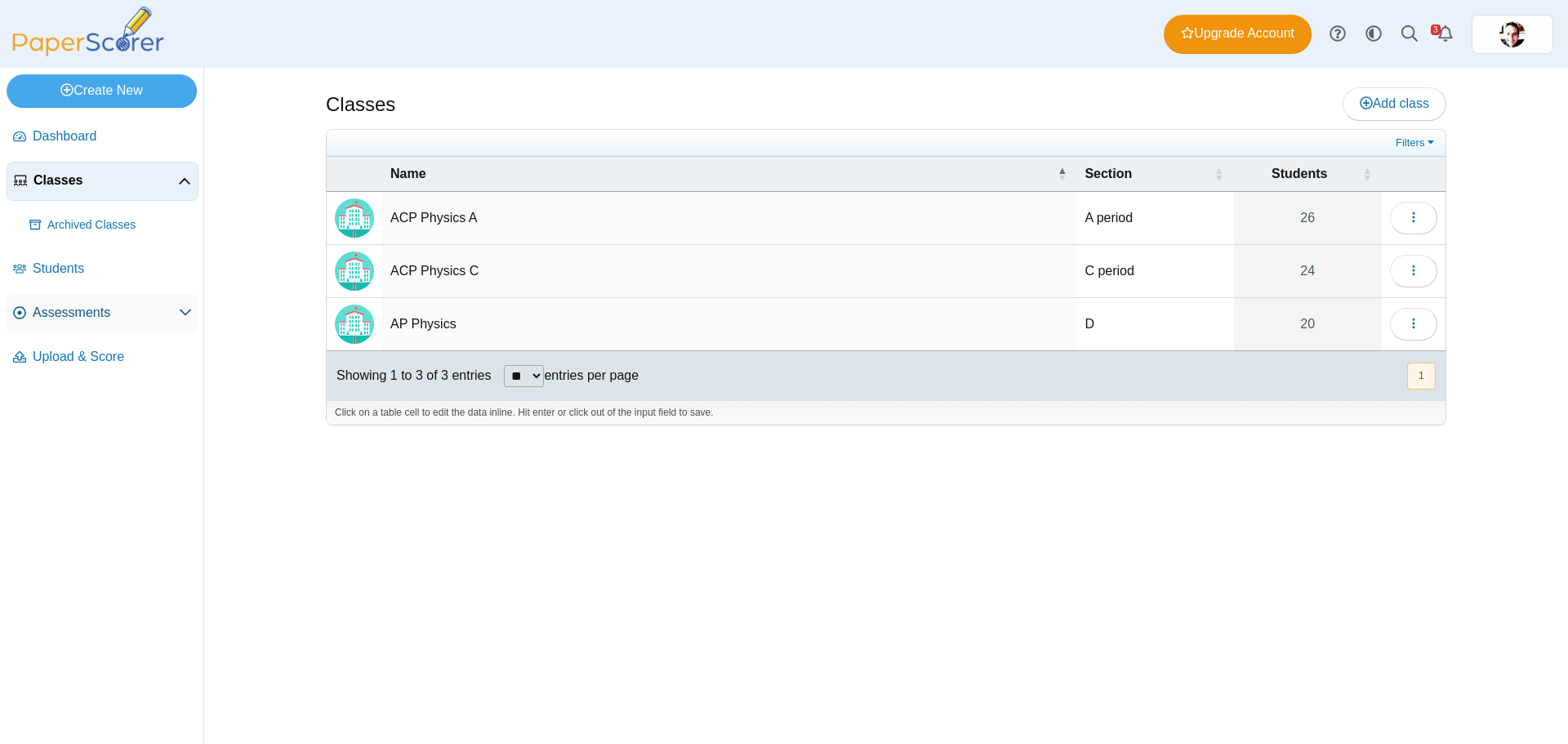
click at [76, 312] on span "Assessments" at bounding box center [105, 312] width 146 height 18
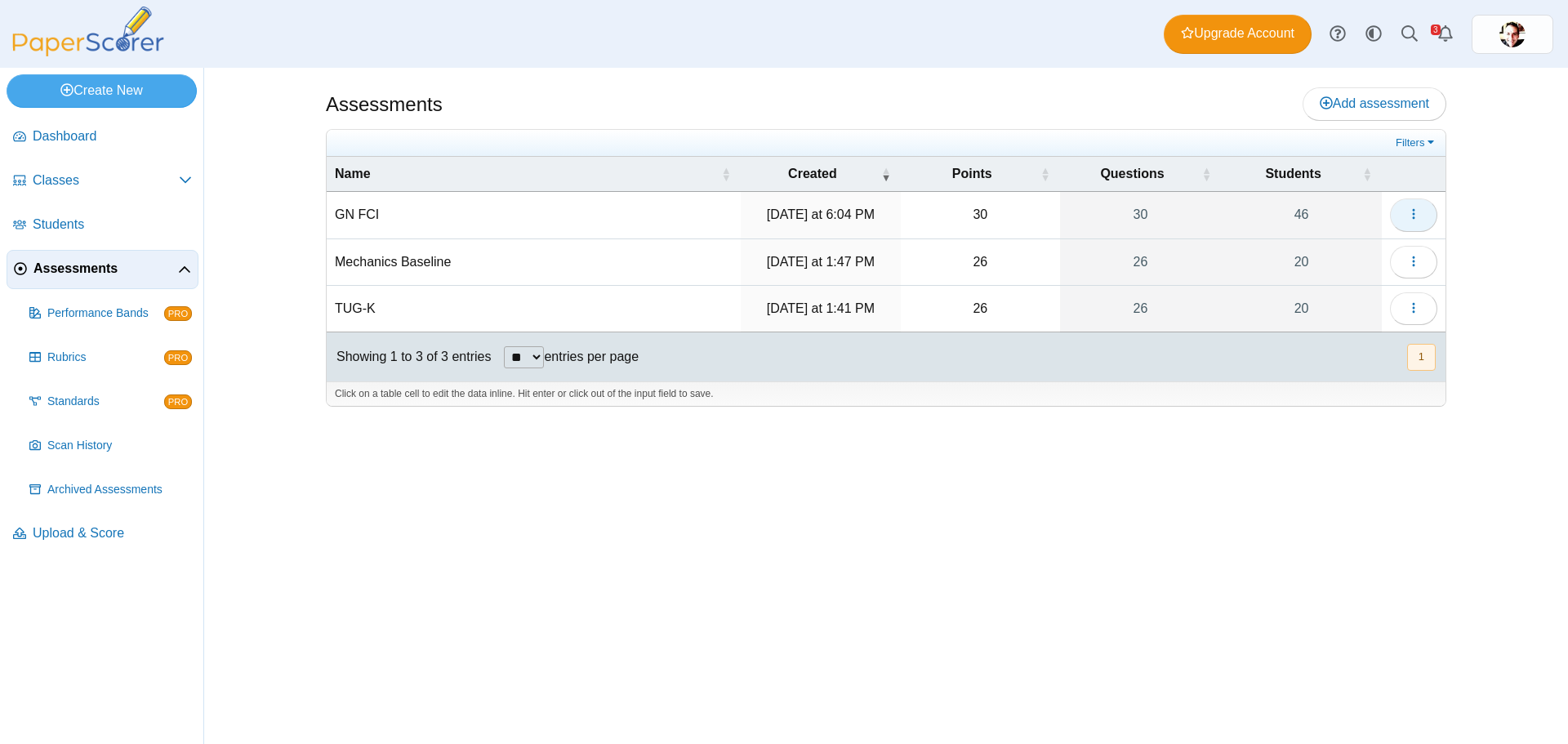
click at [1417, 210] on icon "button" at bounding box center [1413, 213] width 13 height 13
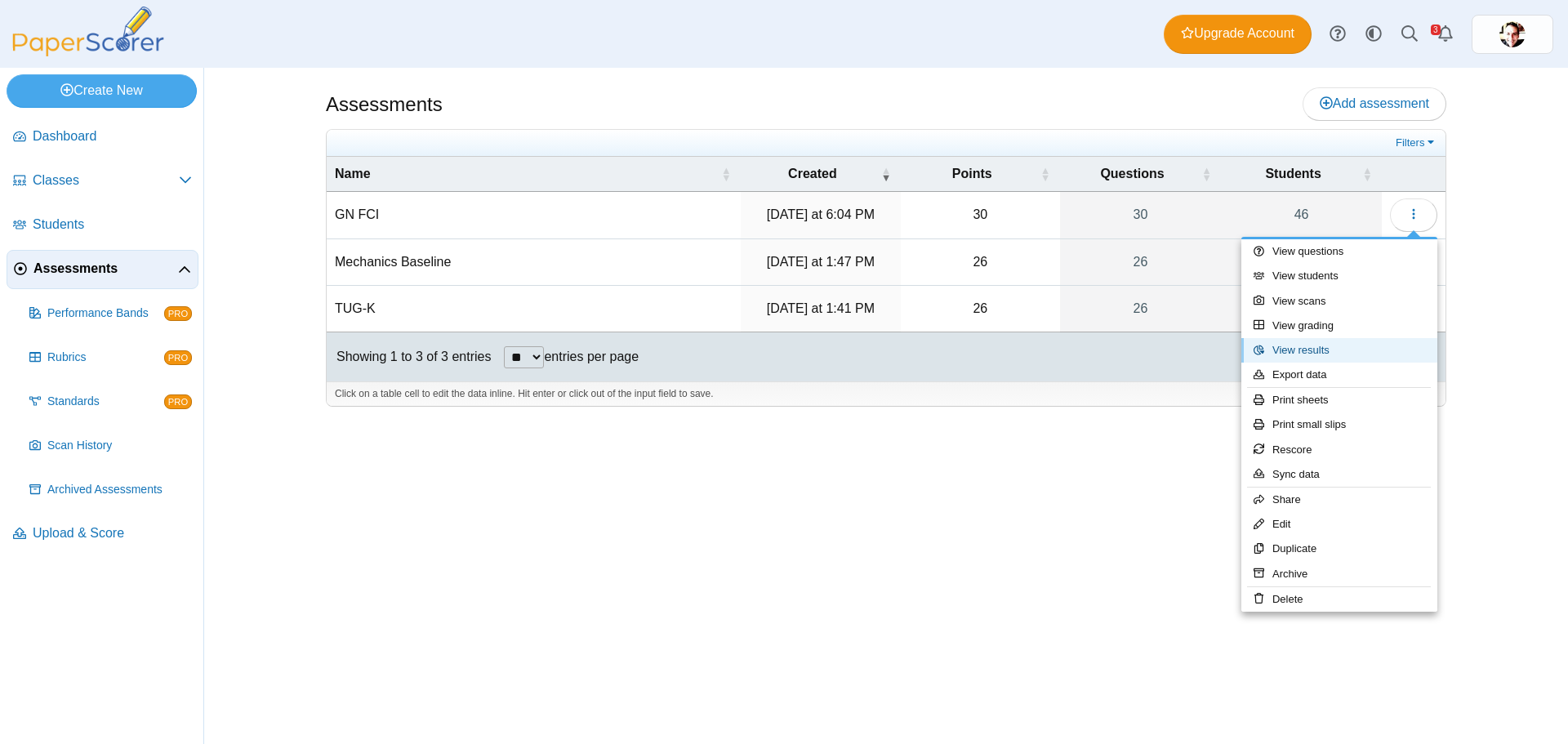
click at [1308, 348] on link "View results" at bounding box center [1339, 350] width 196 height 25
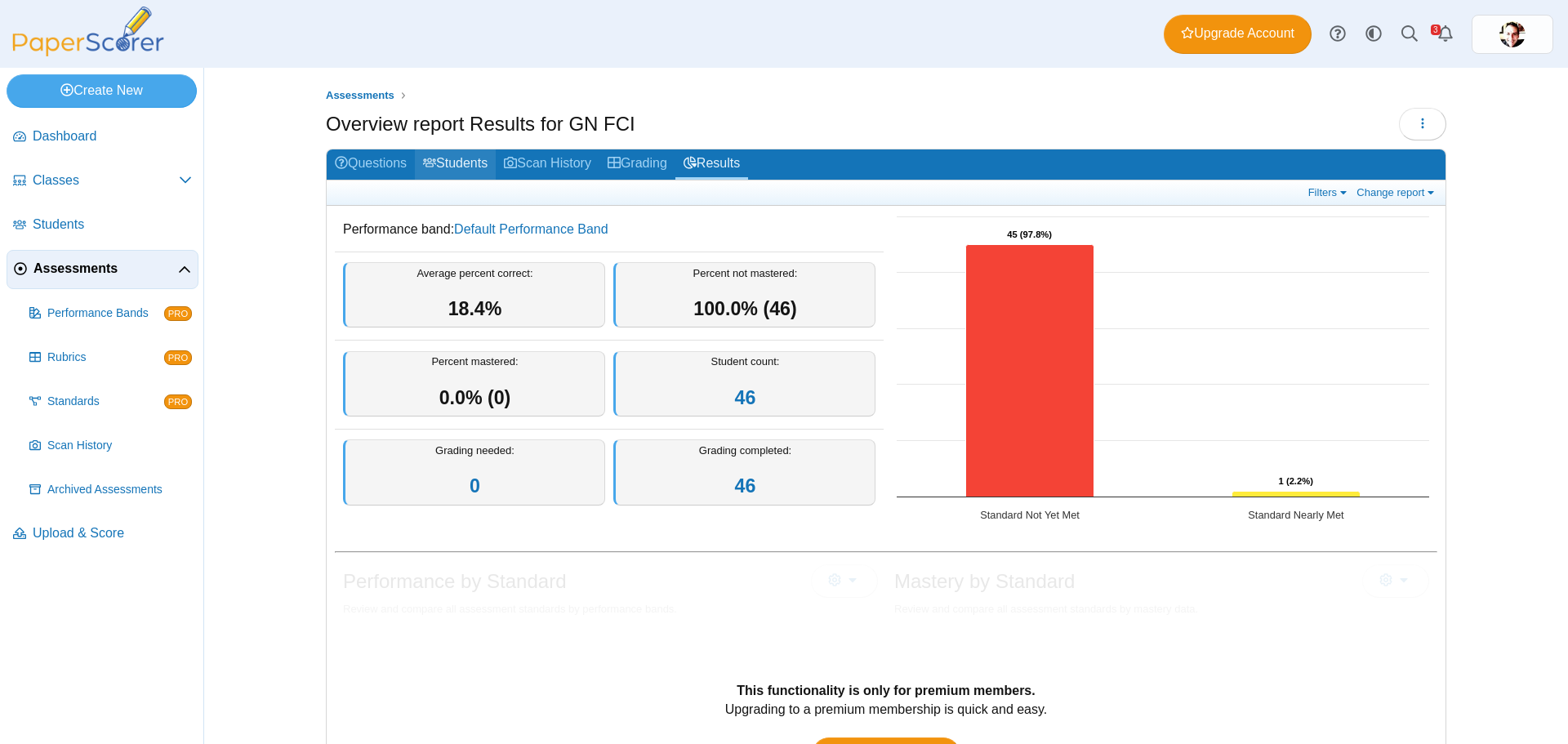
click at [464, 165] on link "Students" at bounding box center [455, 165] width 81 height 31
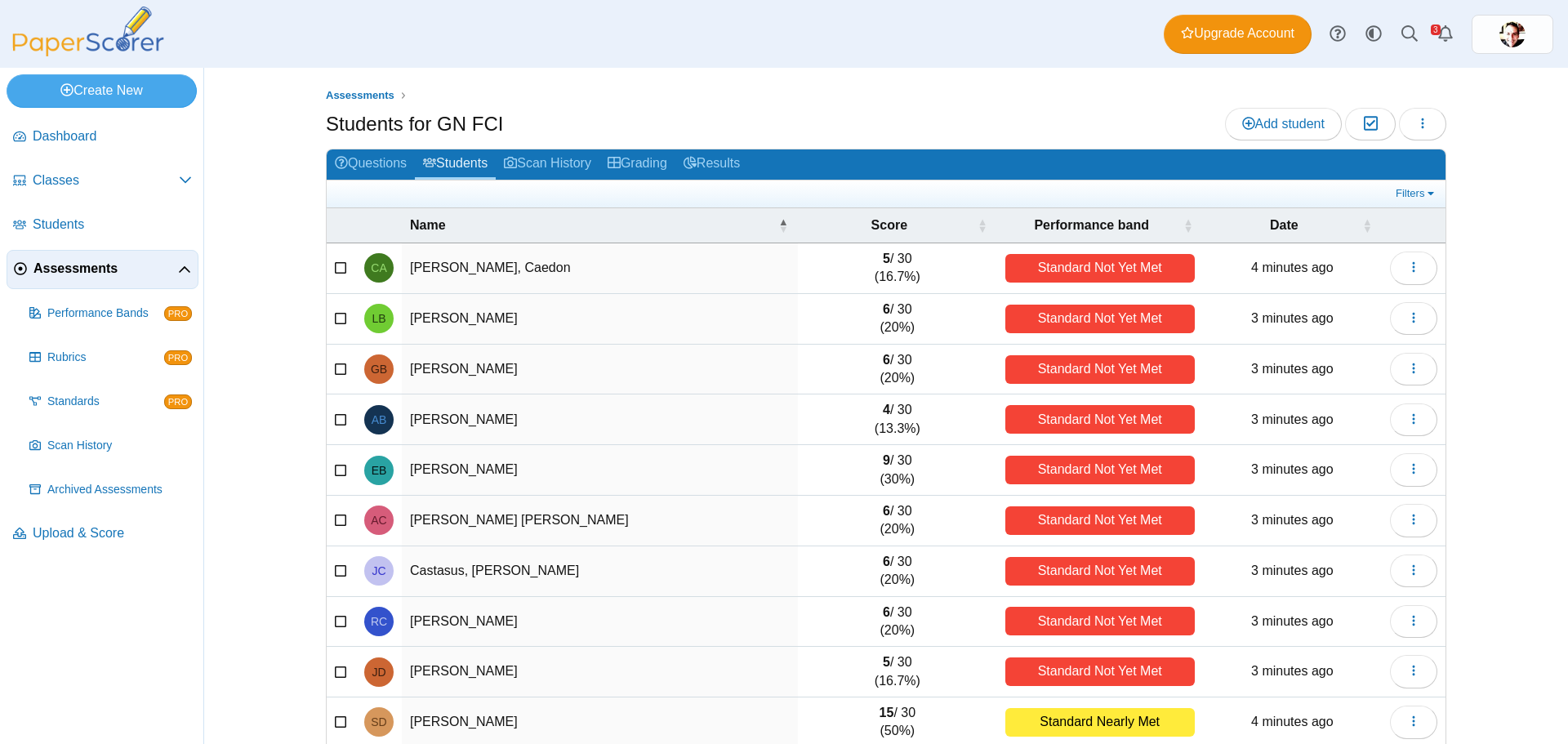
scroll to position [70, 0]
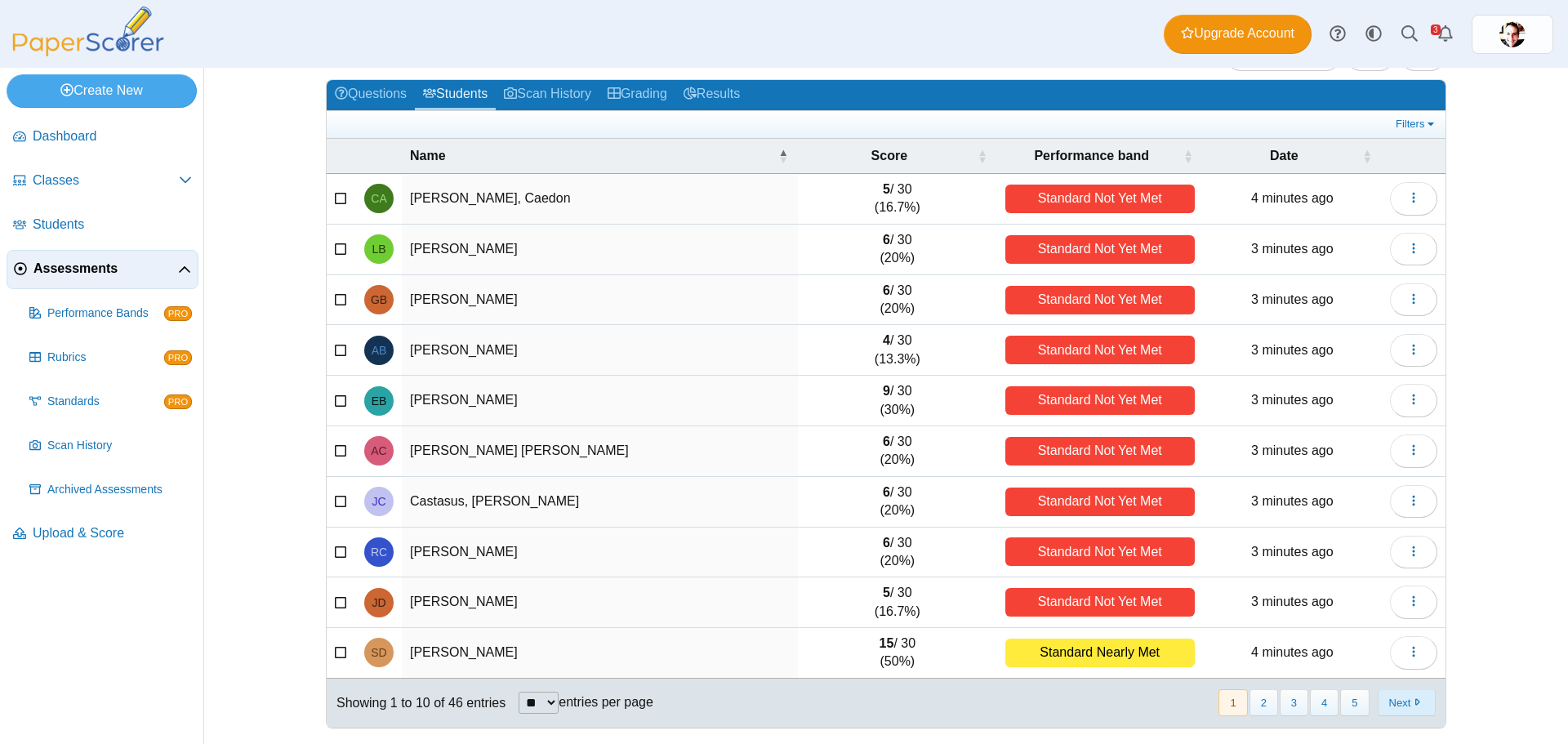
click at [1390, 705] on button "Next" at bounding box center [1407, 702] width 58 height 27
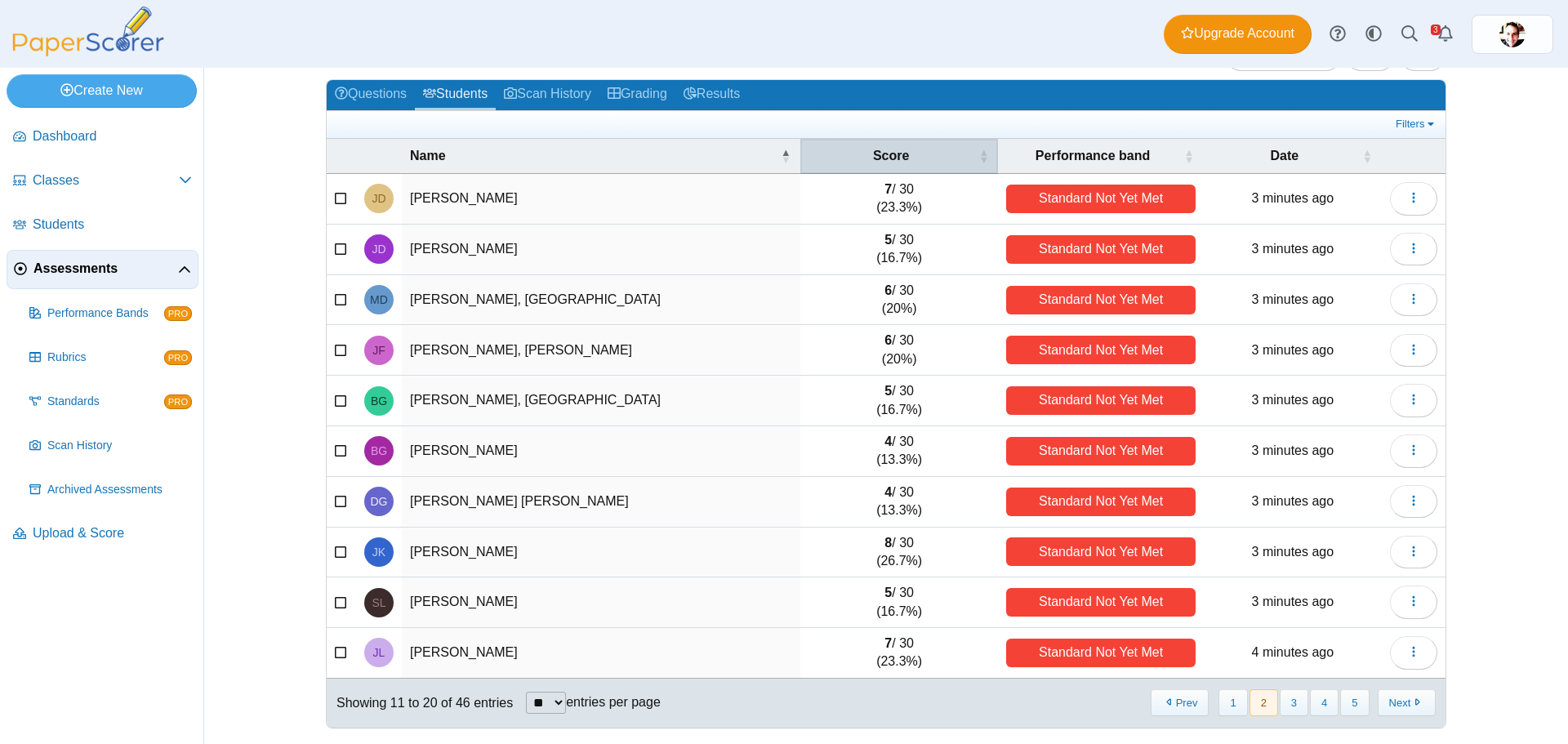
click at [920, 159] on div "Score" at bounding box center [891, 155] width 165 height 18
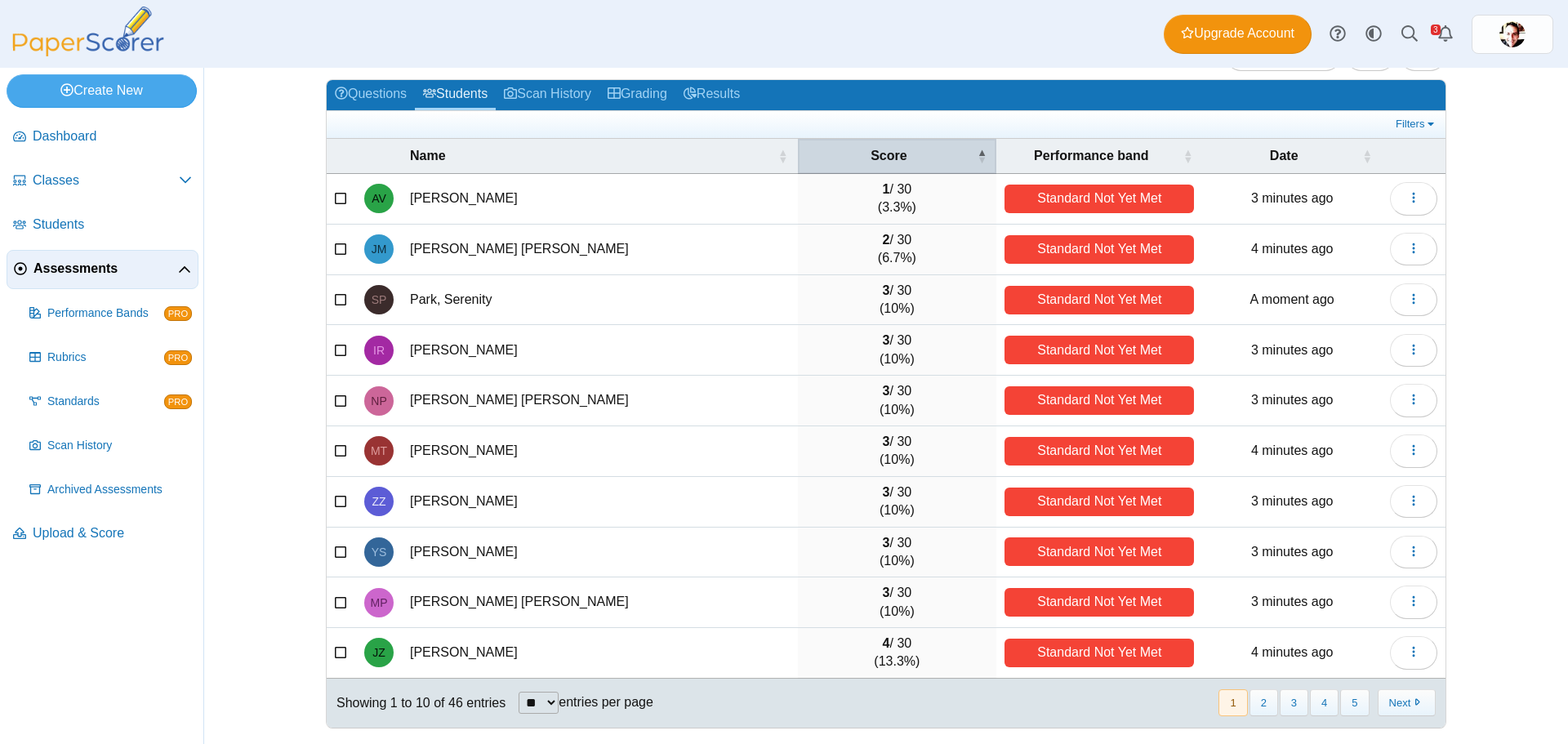
click at [953, 141] on th "Score" at bounding box center [897, 156] width 199 height 35
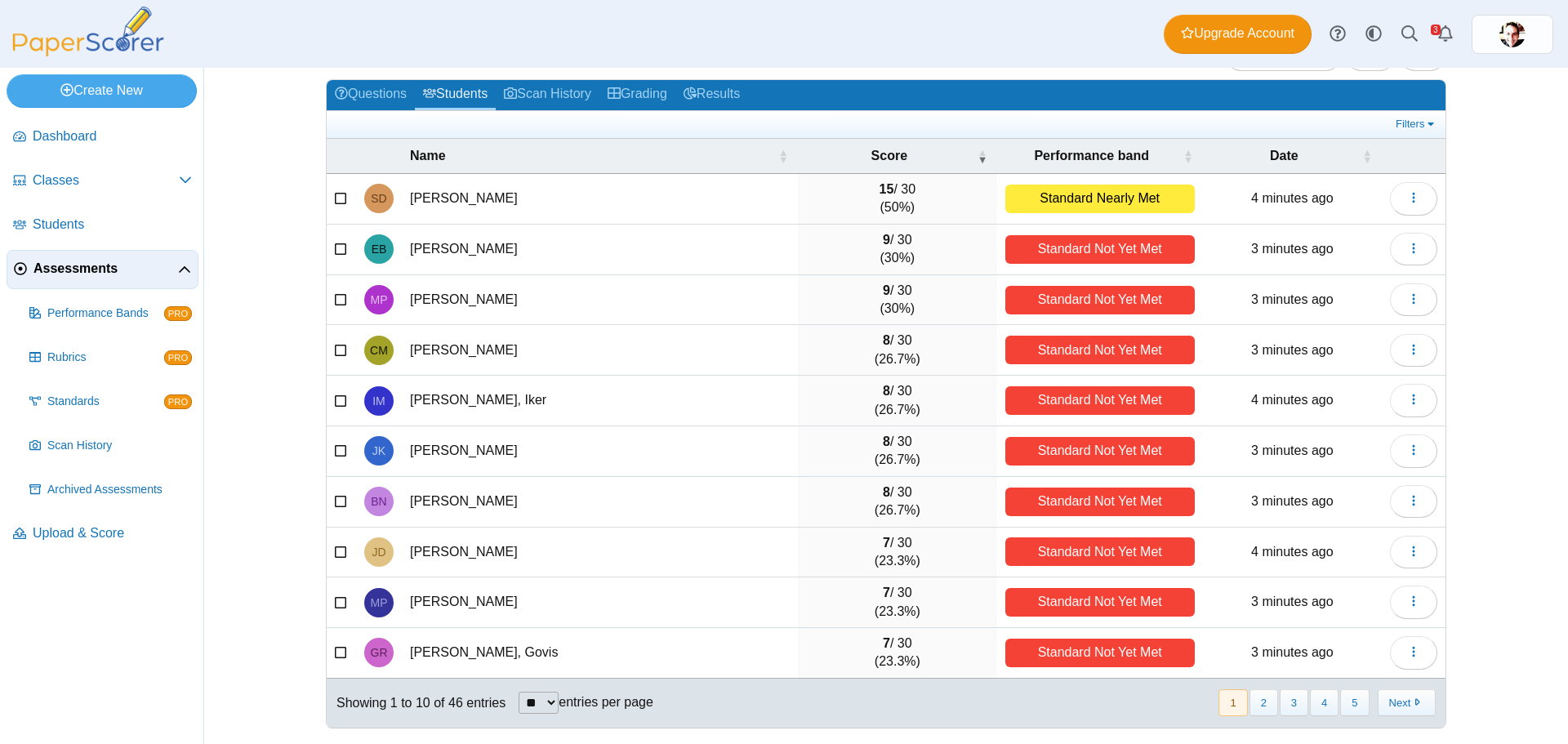
scroll to position [0, 0]
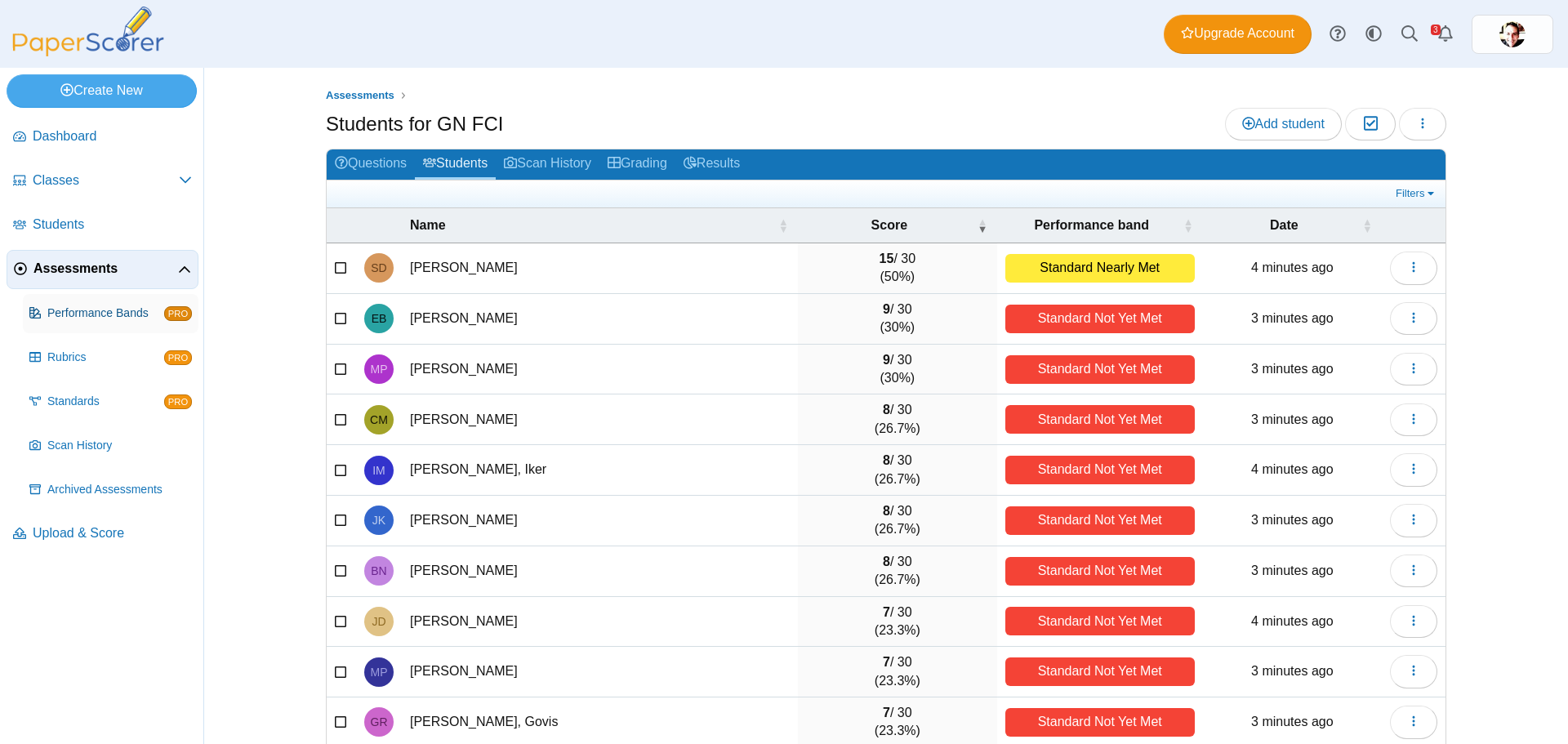
click at [109, 315] on span "Performance Bands" at bounding box center [106, 313] width 117 height 16
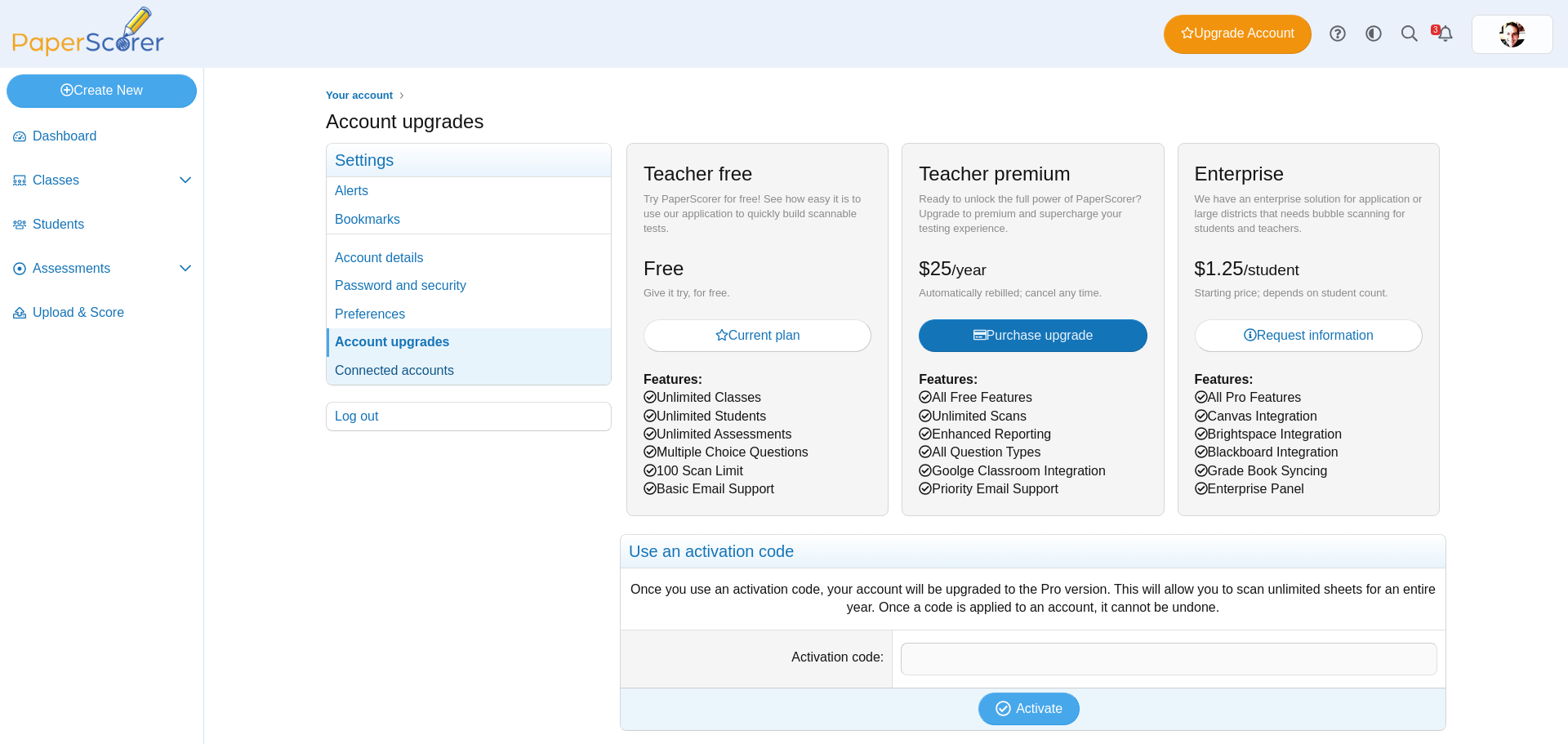
click at [391, 365] on link "Connected accounts" at bounding box center [468, 371] width 284 height 28
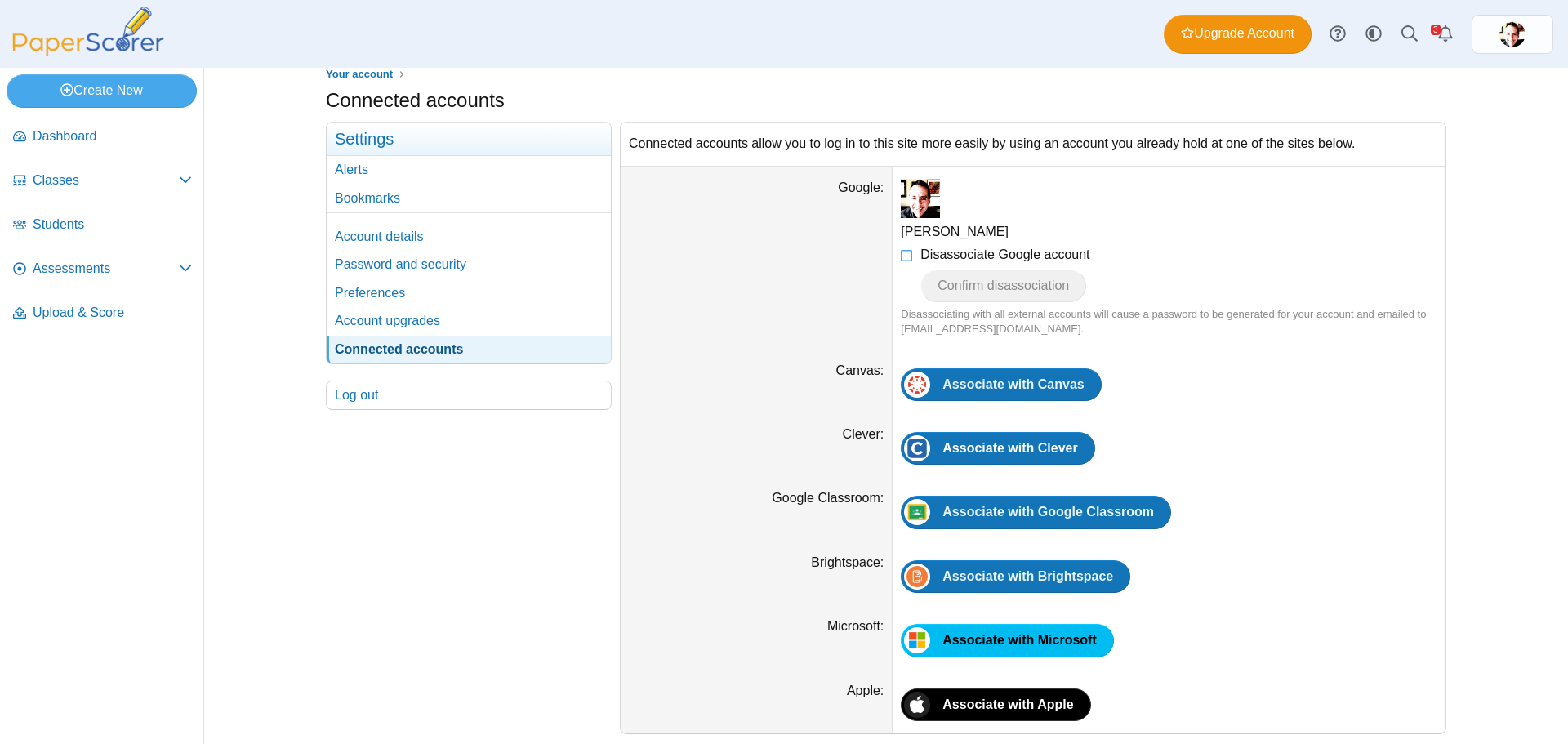
scroll to position [26, 0]
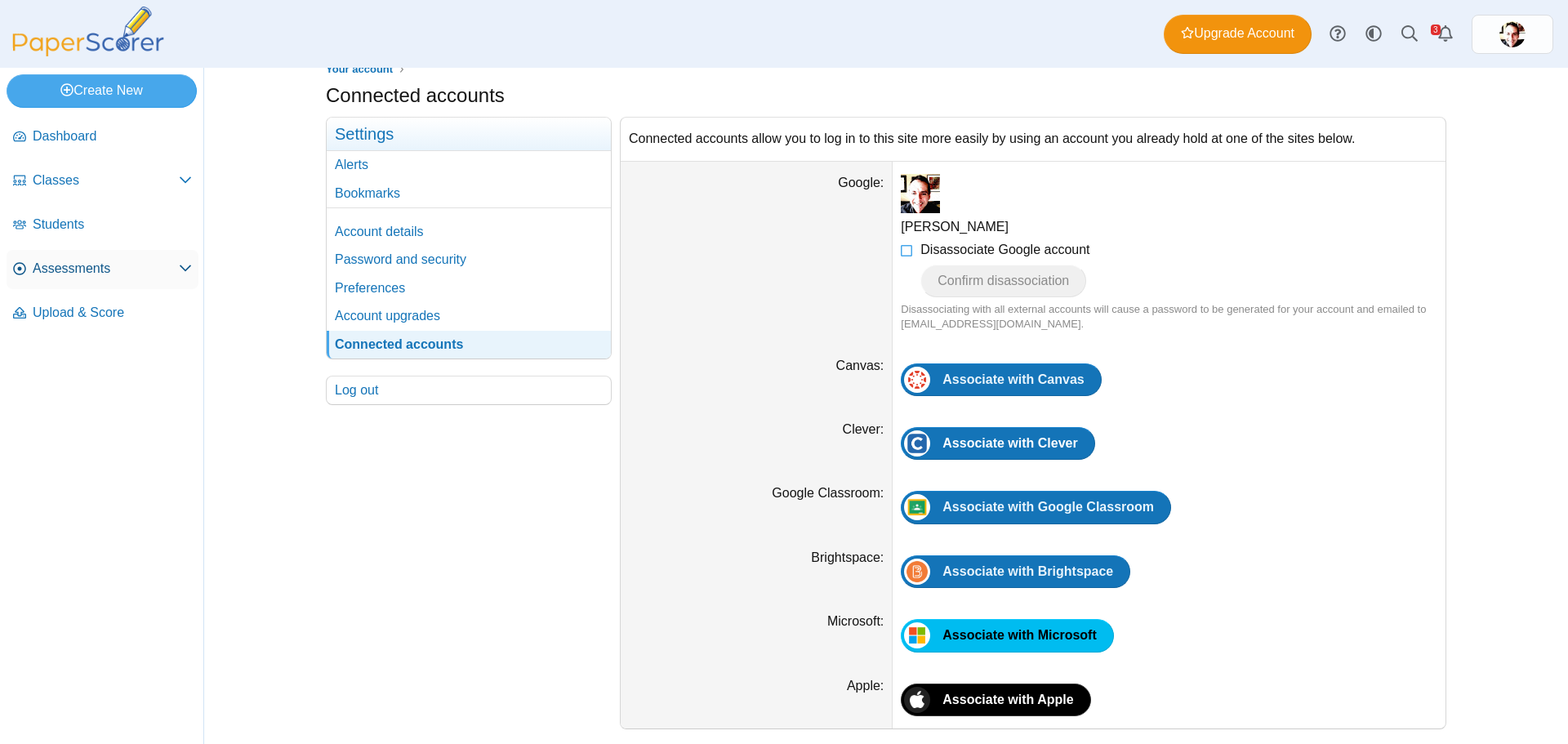
click at [53, 267] on span "Assessments" at bounding box center [105, 268] width 146 height 18
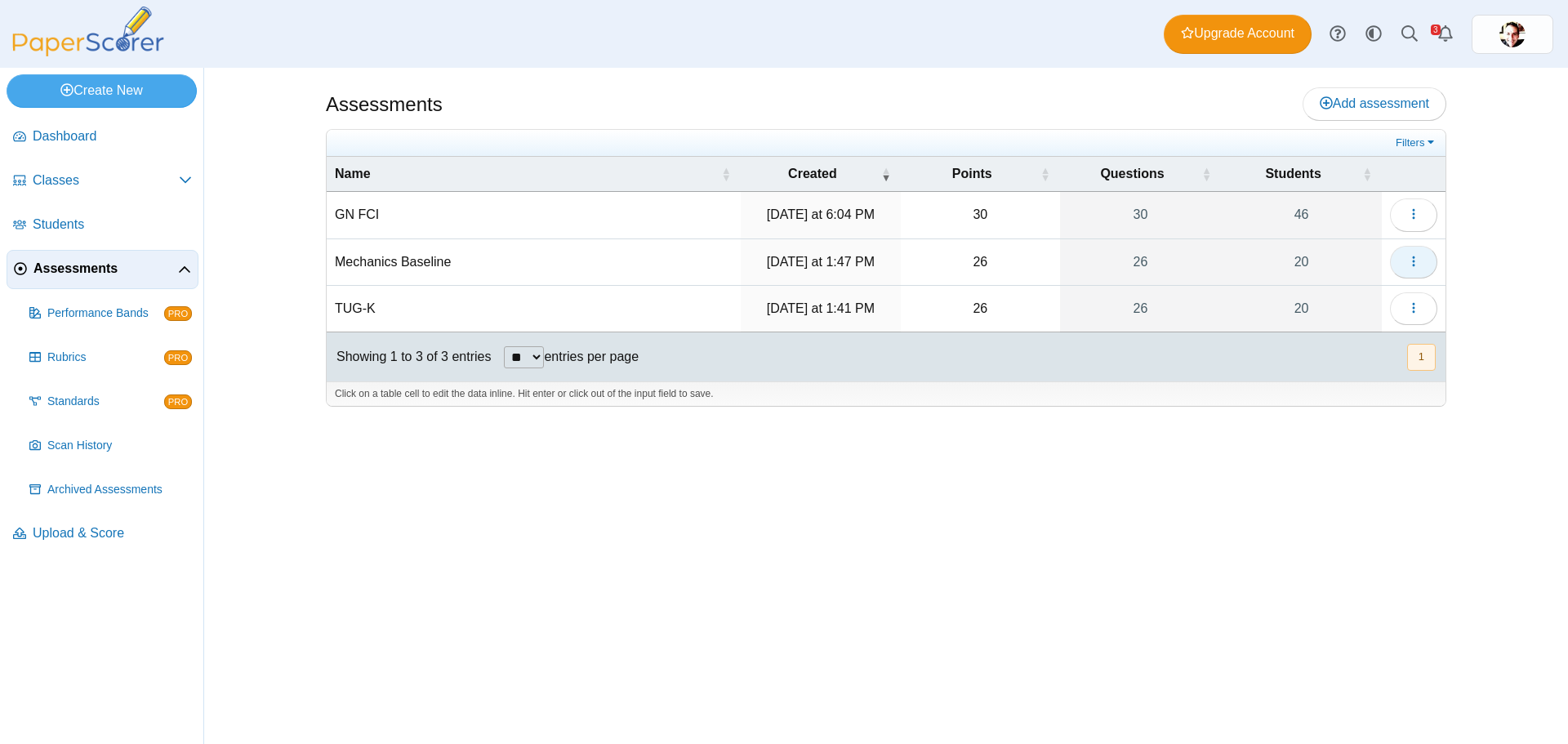
click at [1415, 259] on icon "button" at bounding box center [1413, 260] width 13 height 13
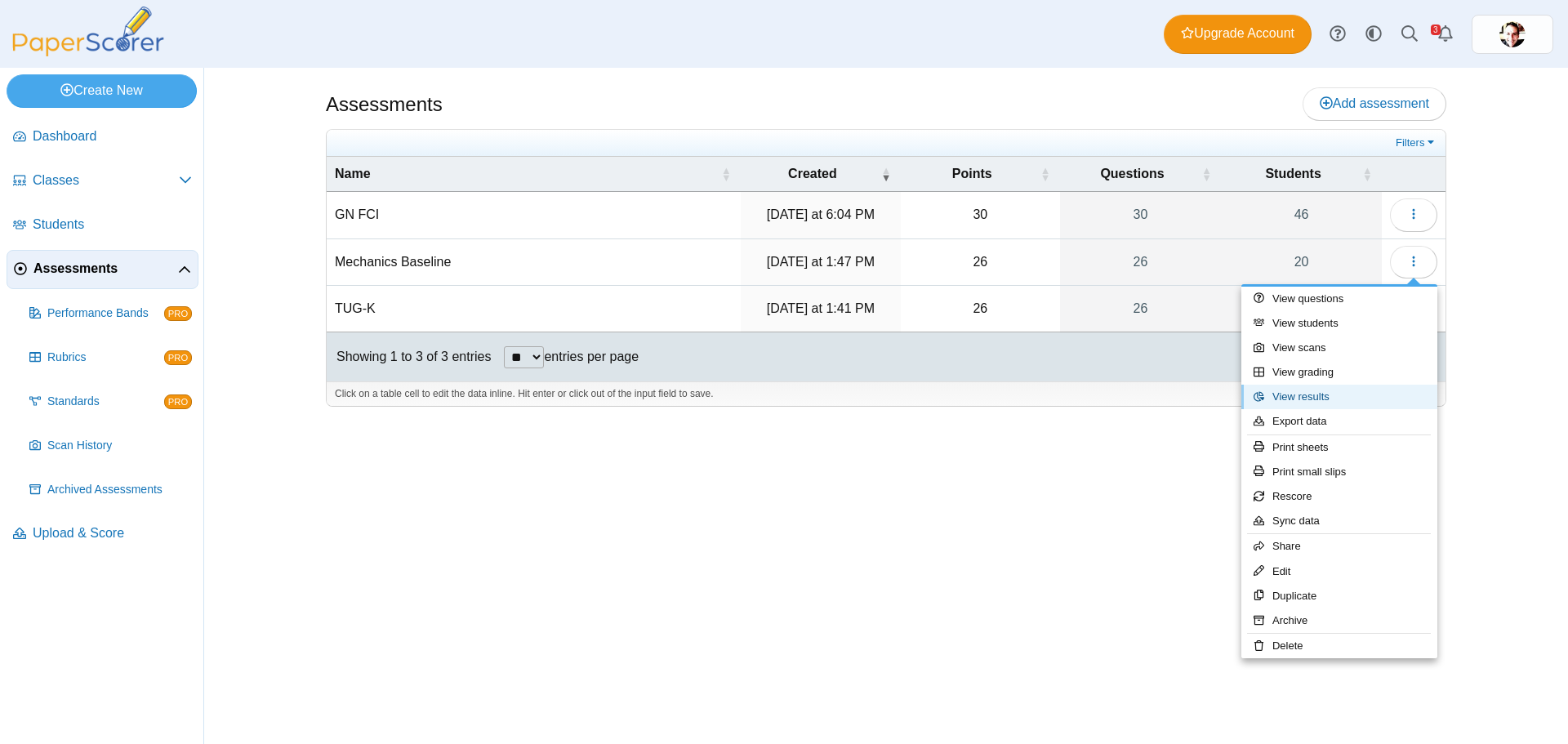
click at [1300, 393] on link "View results" at bounding box center [1339, 396] width 196 height 25
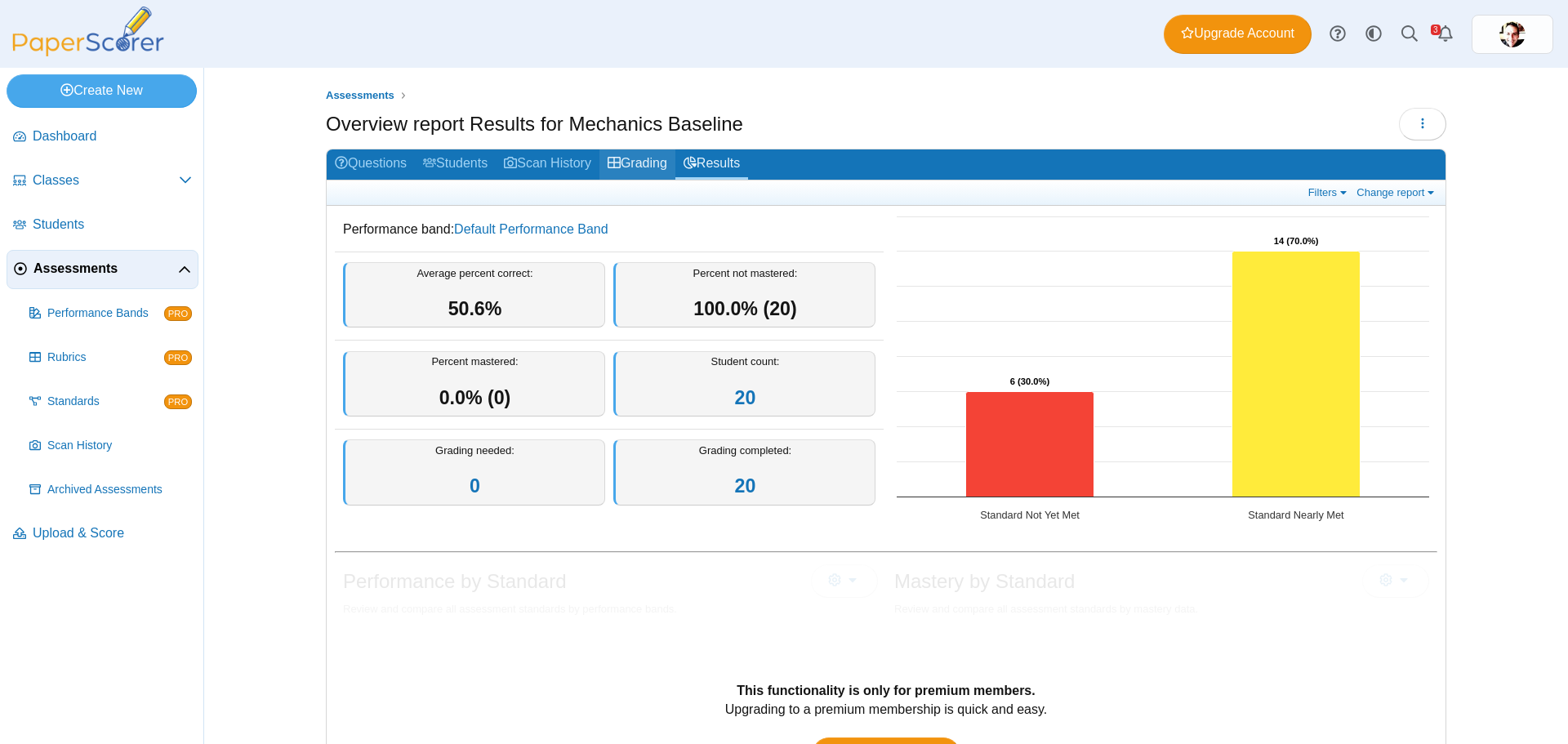
click at [655, 156] on link "Grading" at bounding box center [637, 165] width 76 height 31
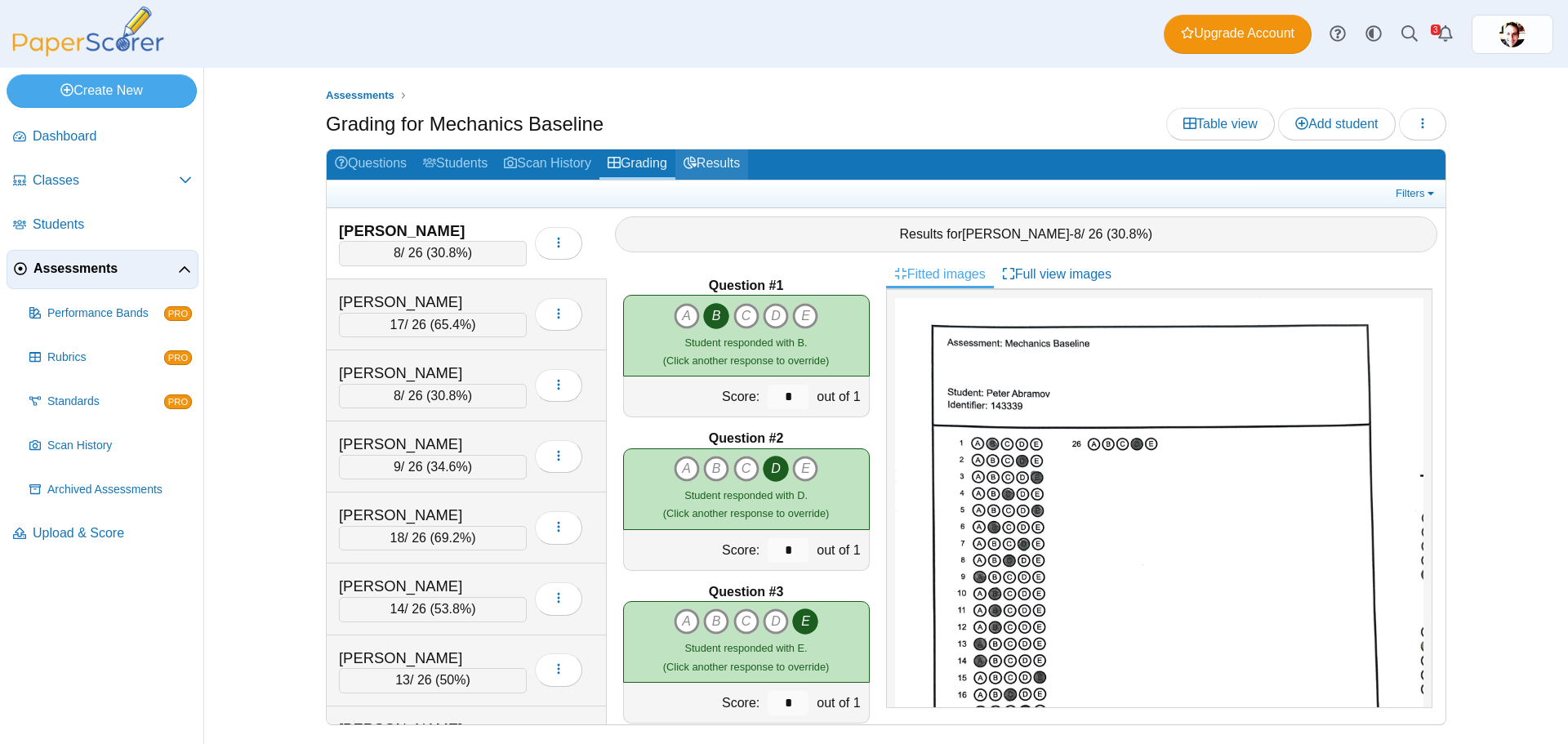
click at [732, 165] on link "Results" at bounding box center [712, 165] width 73 height 31
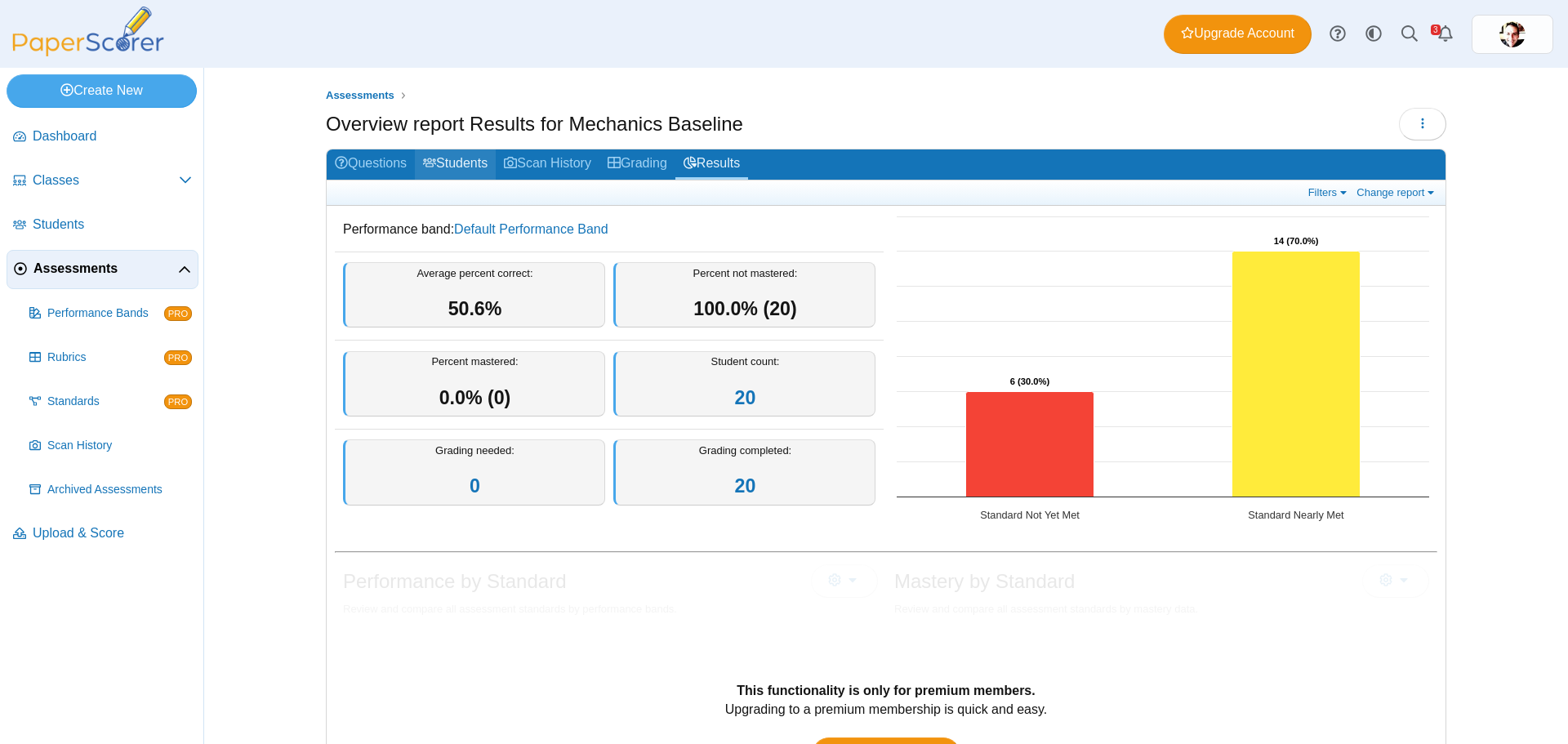
click at [462, 164] on link "Students" at bounding box center [455, 165] width 81 height 31
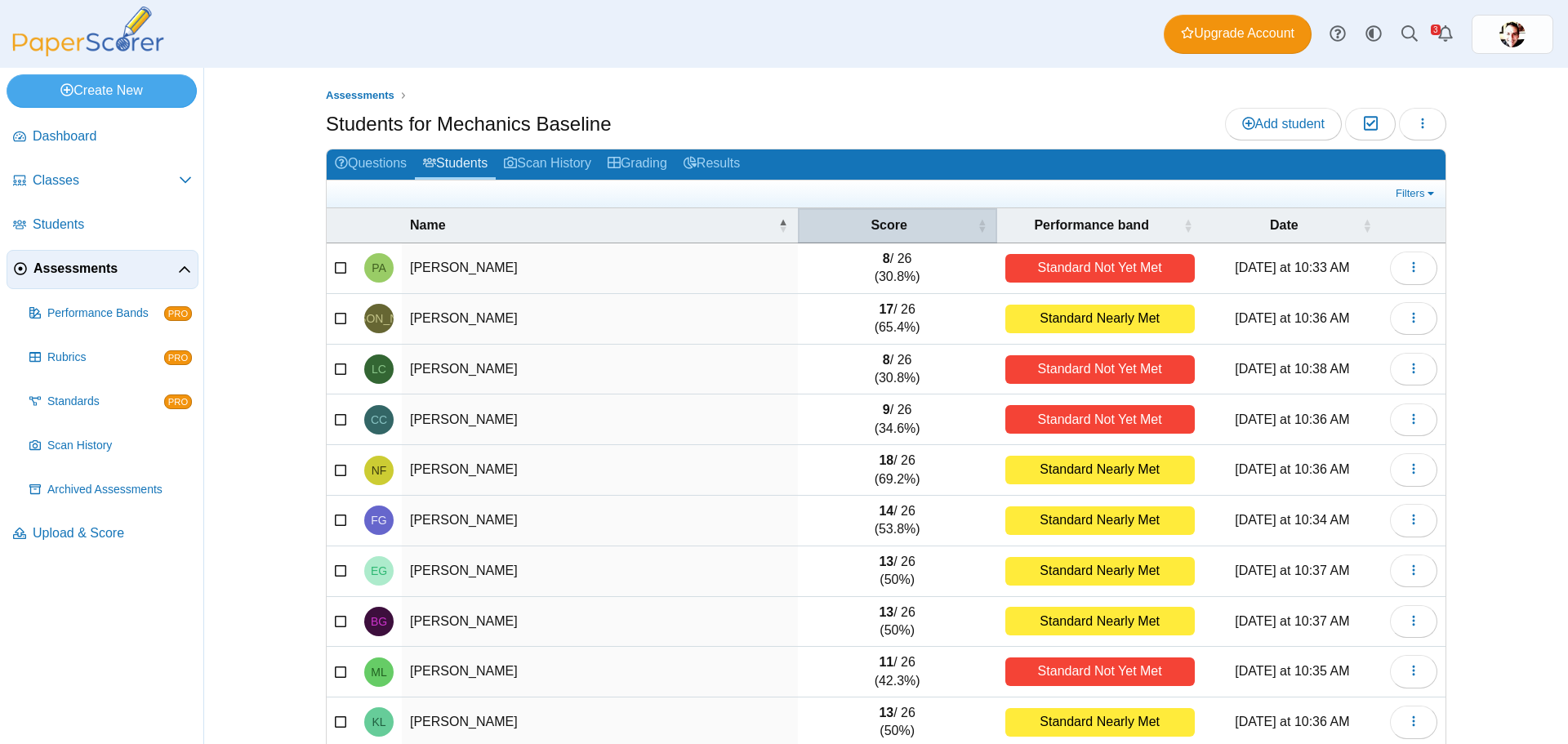
click at [977, 224] on span "\a Score\a : Activate to sort" at bounding box center [983, 225] width 10 height 34
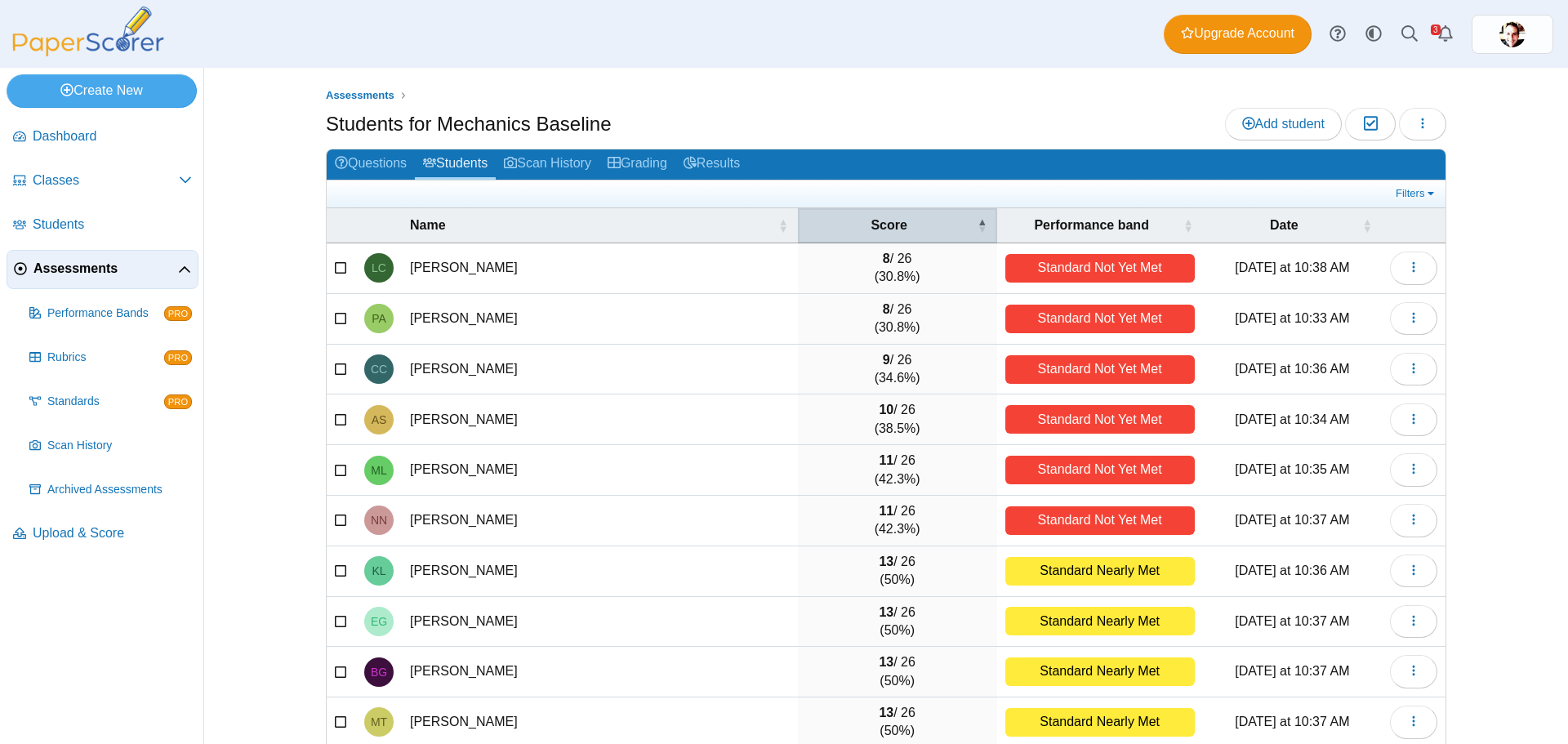
click at [977, 221] on span "\a Score\a : Activate to invert sorting" at bounding box center [983, 225] width 10 height 34
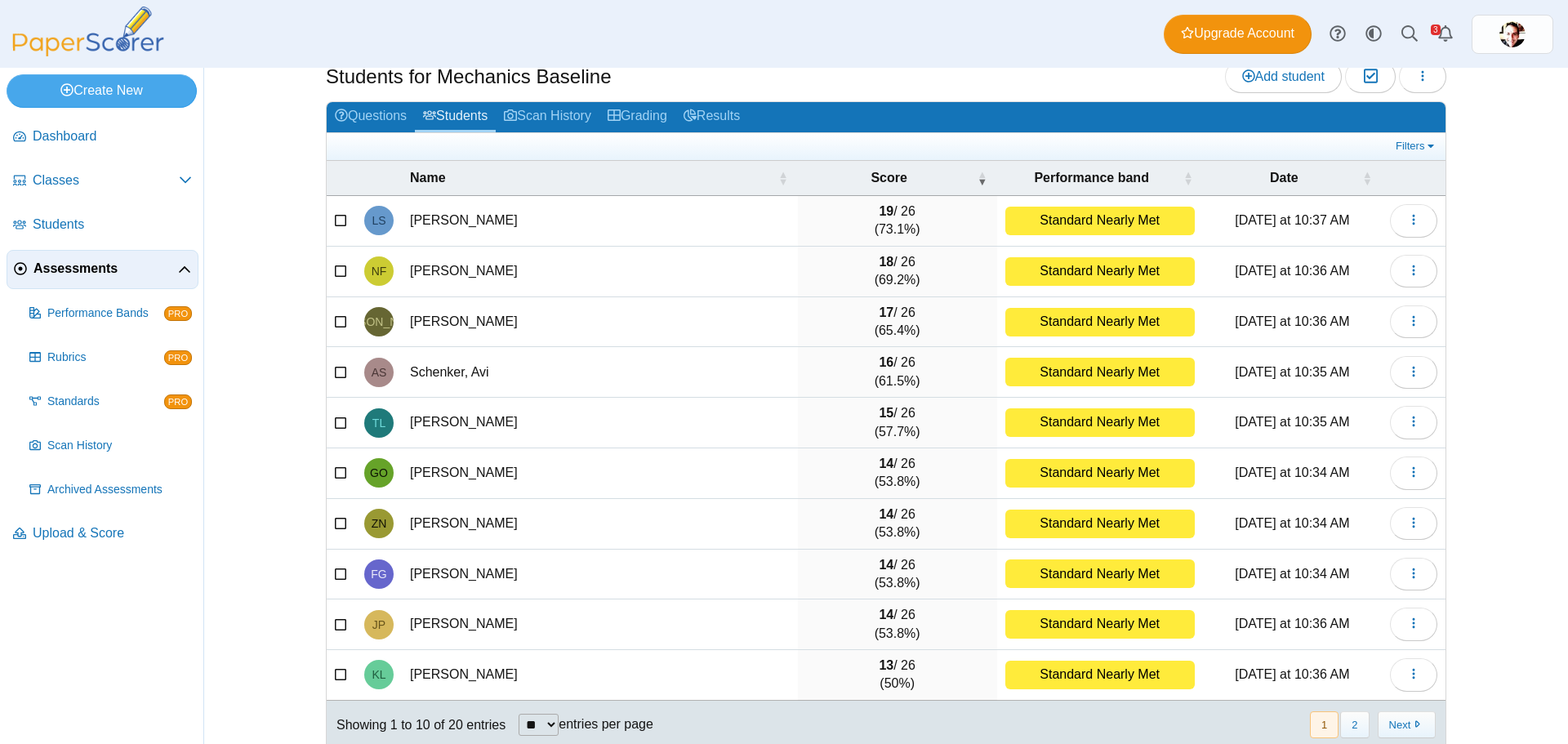
scroll to position [70, 0]
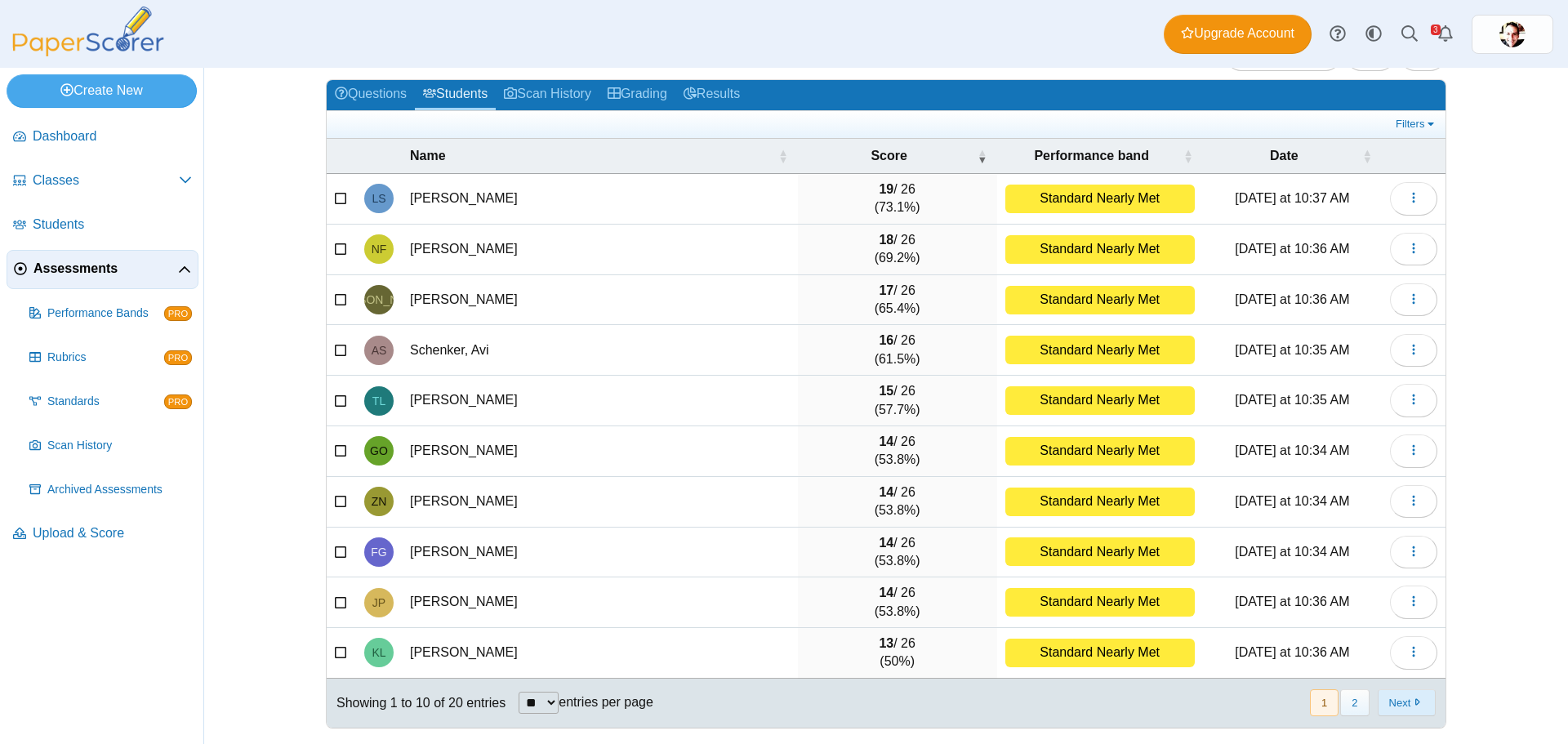
click at [1398, 702] on button "Next" at bounding box center [1407, 702] width 58 height 27
